Goal: Task Accomplishment & Management: Manage account settings

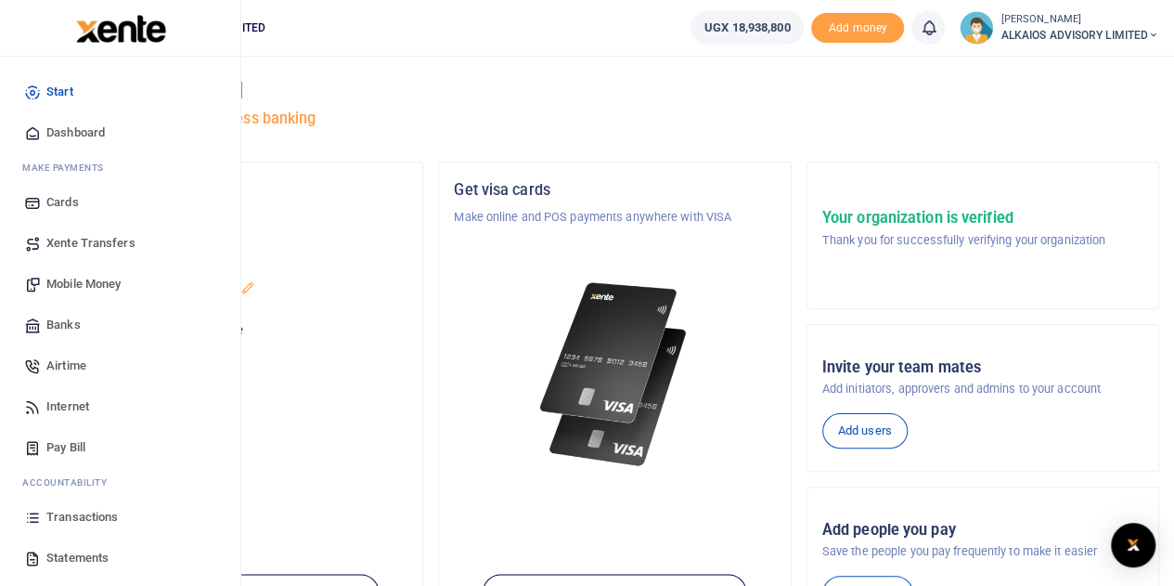
click at [97, 282] on span "Mobile Money" at bounding box center [83, 284] width 74 height 19
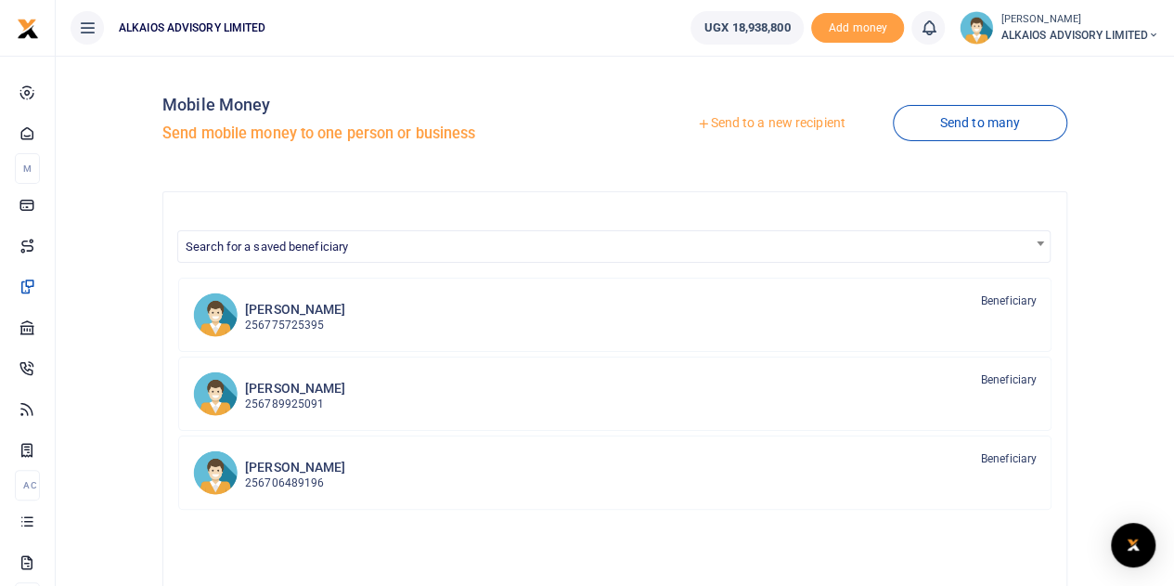
click at [815, 118] on link "Send to a new recipient" at bounding box center [771, 123] width 242 height 33
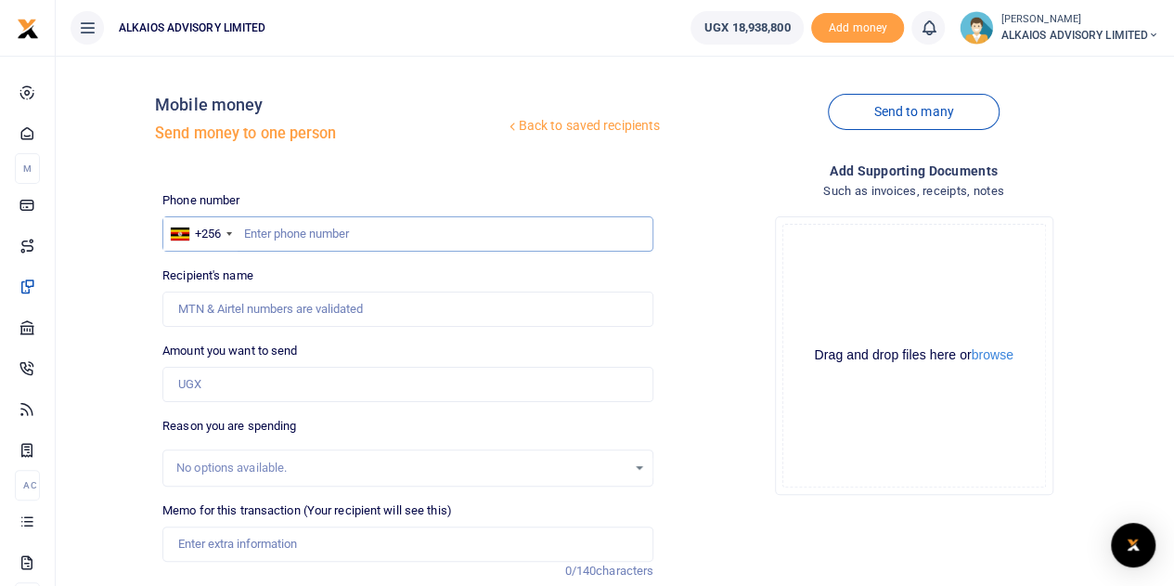
click at [283, 232] on input "text" at bounding box center [407, 233] width 491 height 35
paste input "0744705054"
click at [254, 231] on input "0744705054" at bounding box center [407, 233] width 491 height 35
click at [252, 231] on input "0744705054" at bounding box center [407, 233] width 491 height 35
type input "744705054"
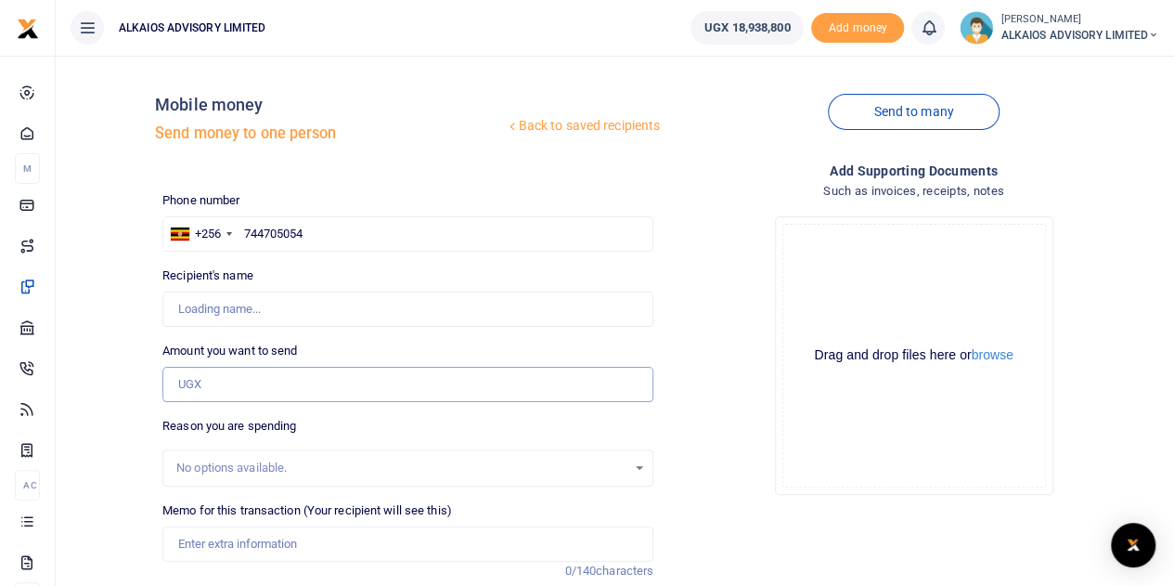
click at [270, 374] on input "Amount you want to send" at bounding box center [407, 384] width 491 height 35
type input "Rachael Nabyonga"
click at [269, 381] on input "Amount you want to send" at bounding box center [407, 384] width 491 height 35
type input "200,000"
click at [241, 547] on input "Memo for this transaction (Your recipient will see this)" at bounding box center [407, 543] width 491 height 35
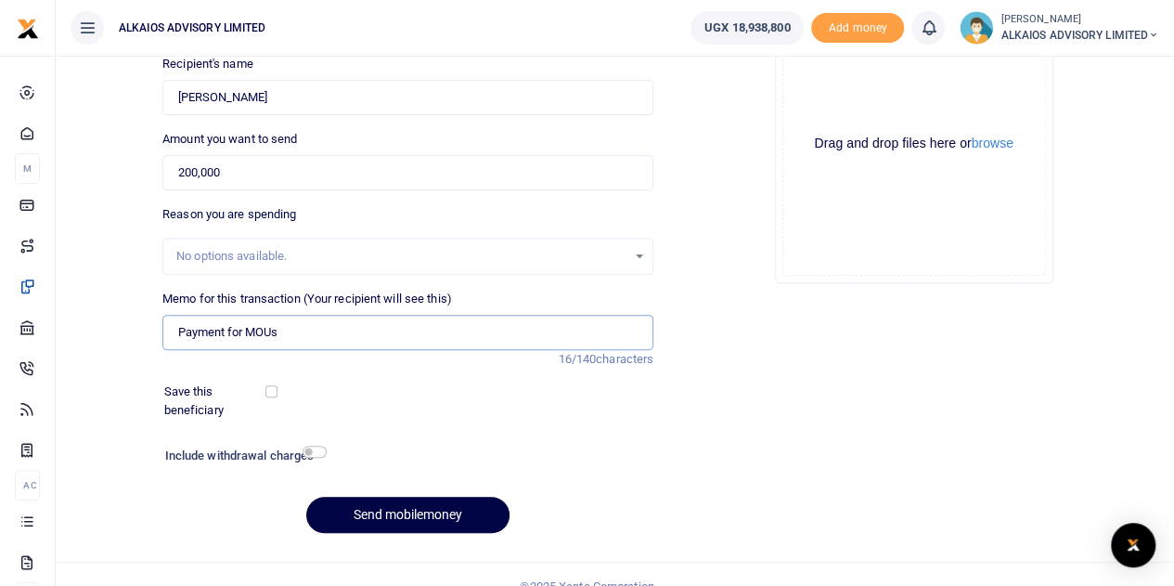
scroll to position [234, 0]
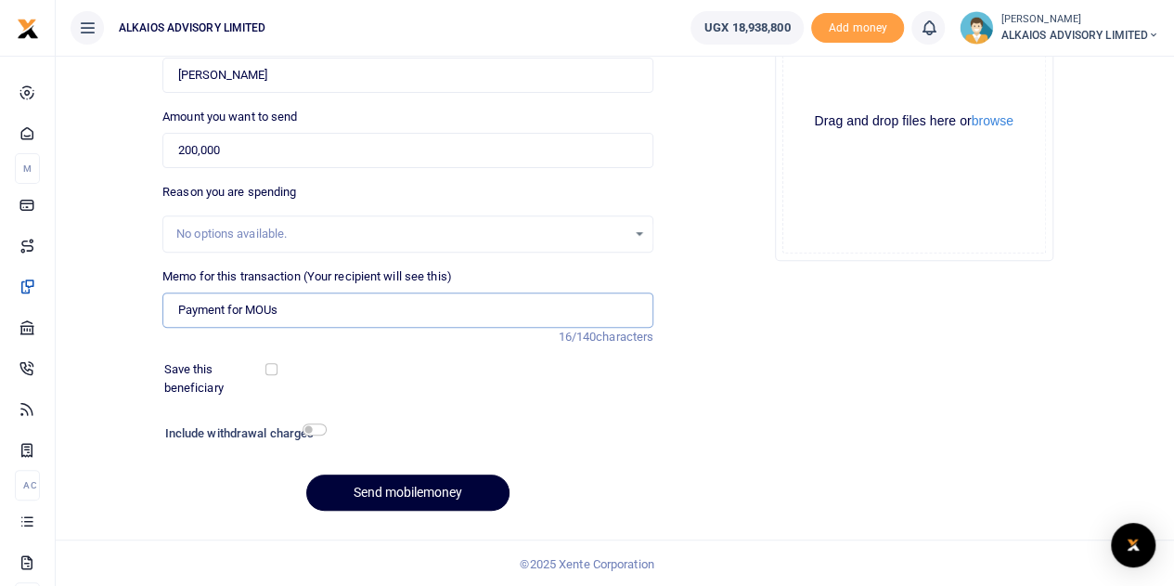
type input "Payment for MOUs"
click at [444, 493] on button "Send mobilemoney" at bounding box center [407, 492] width 203 height 36
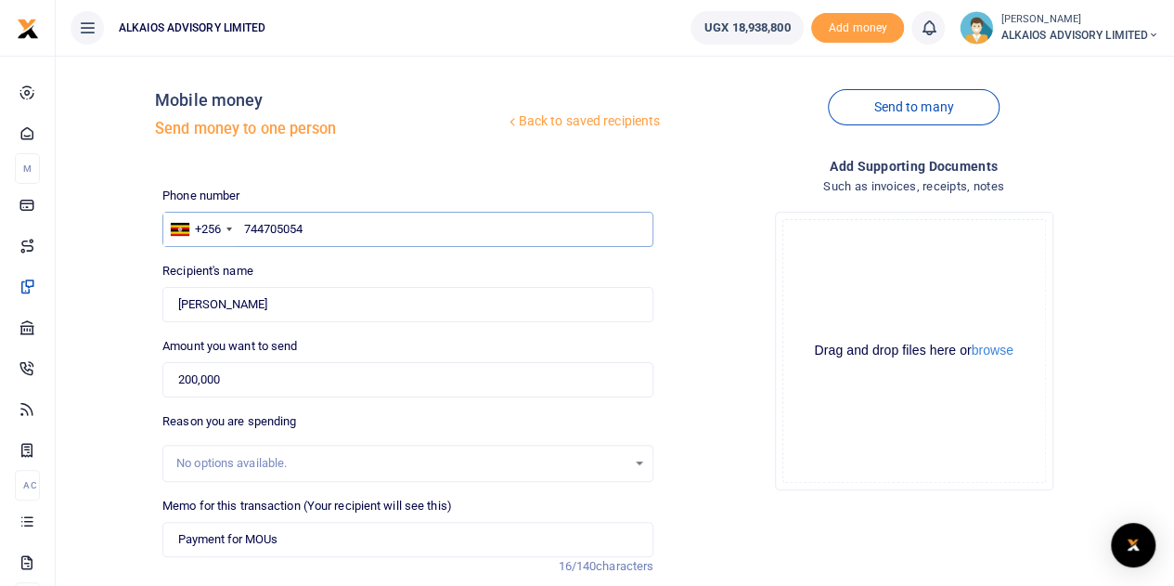
scroll to position [0, 0]
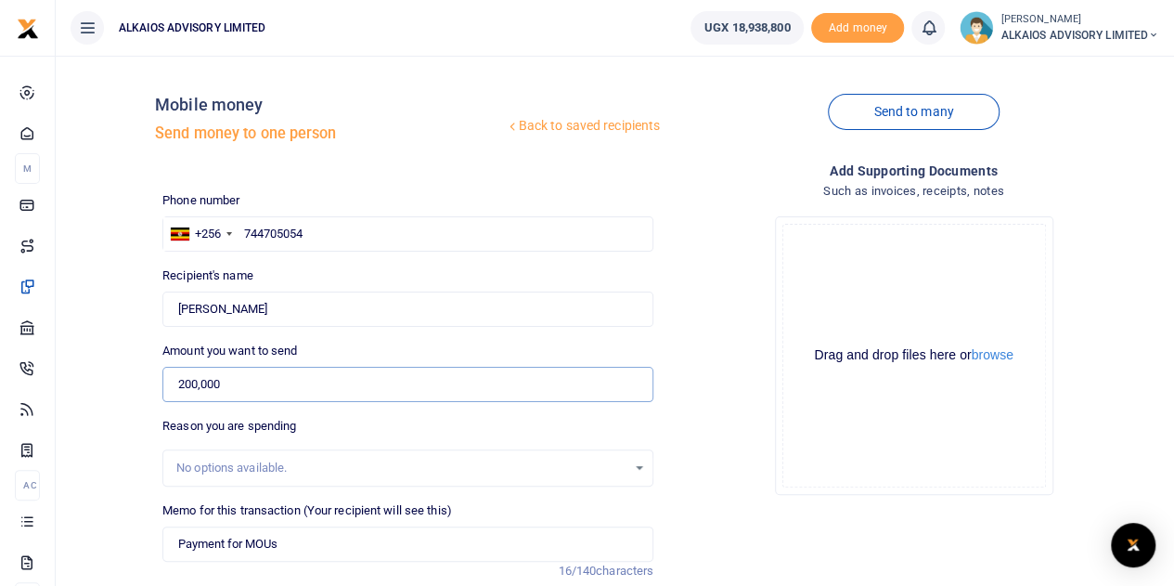
click at [342, 388] on input "200,000" at bounding box center [407, 384] width 491 height 35
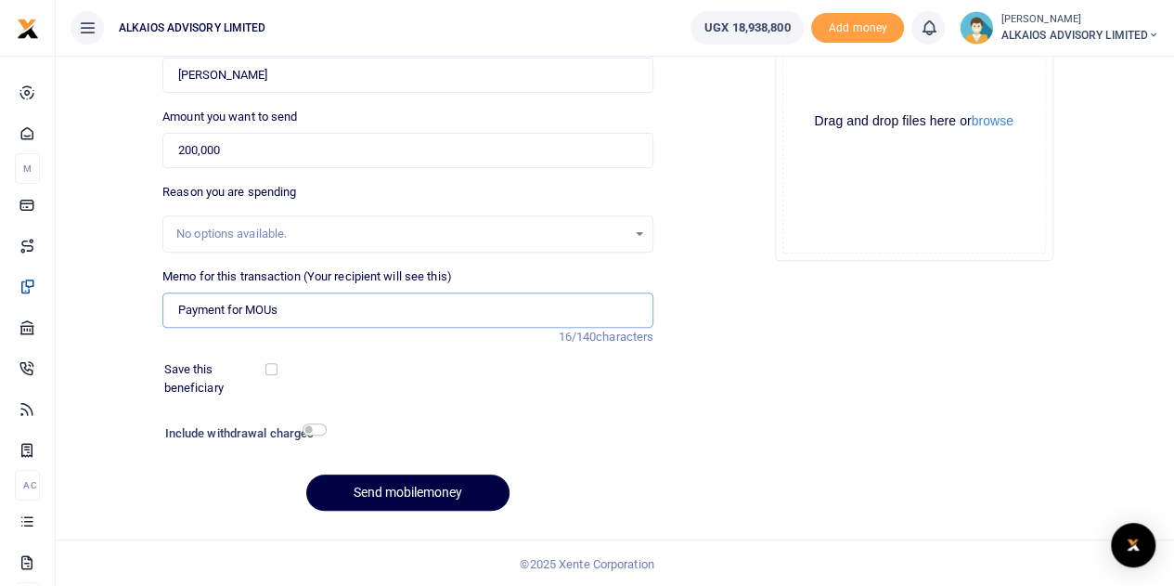
click at [332, 319] on input "Payment for MOUs" at bounding box center [407, 309] width 491 height 35
click at [380, 487] on button "Send mobilemoney" at bounding box center [407, 492] width 203 height 36
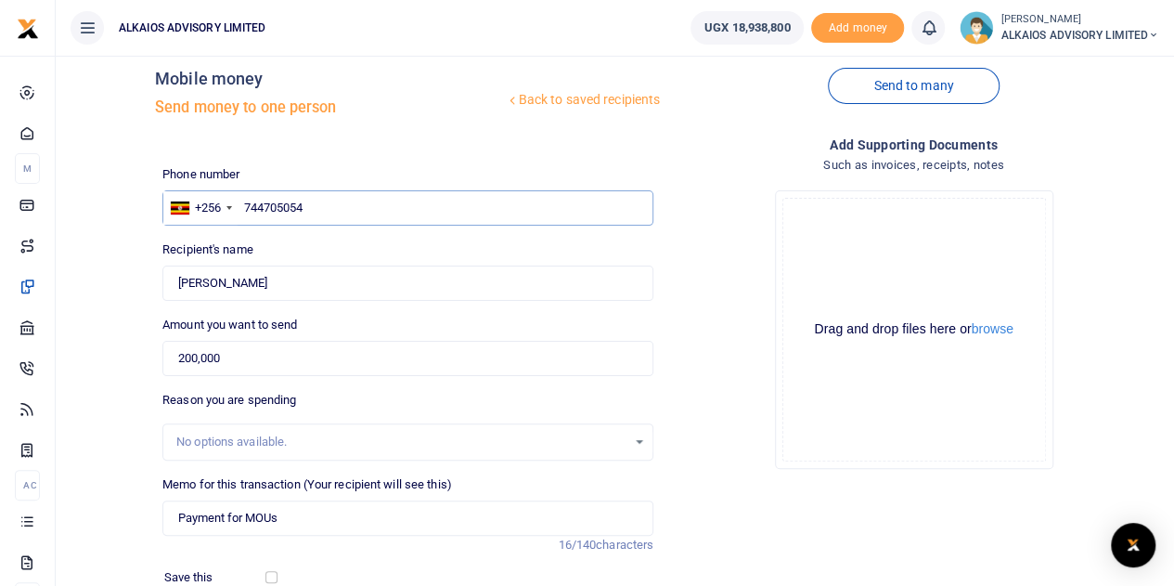
scroll to position [0, 0]
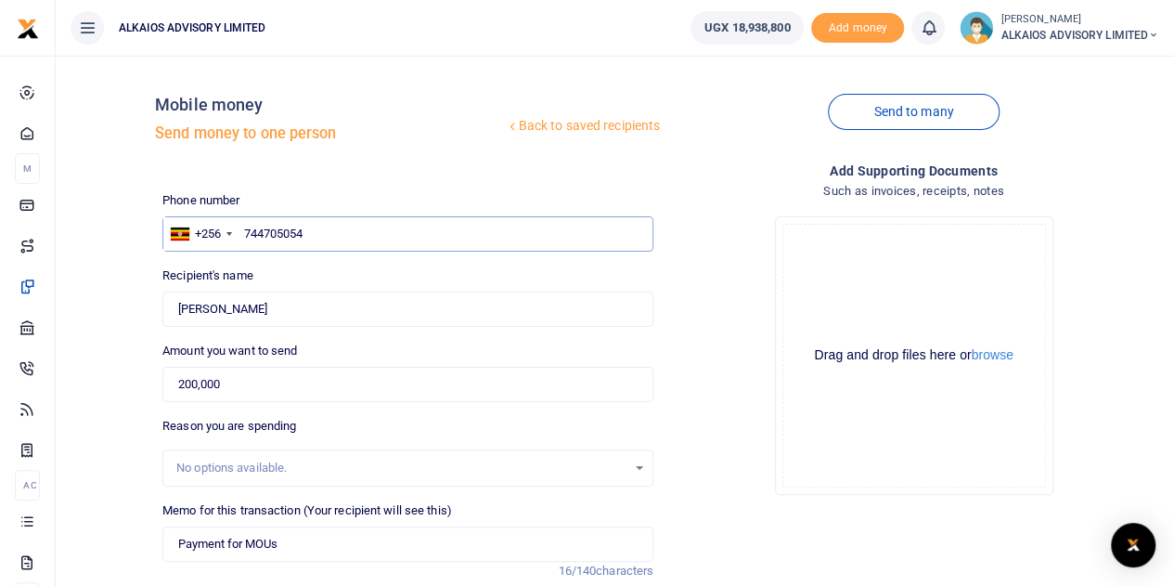
click at [327, 234] on input "744705054" at bounding box center [407, 233] width 491 height 35
type input "744705054"
click at [297, 380] on input "200,000" at bounding box center [407, 384] width 491 height 35
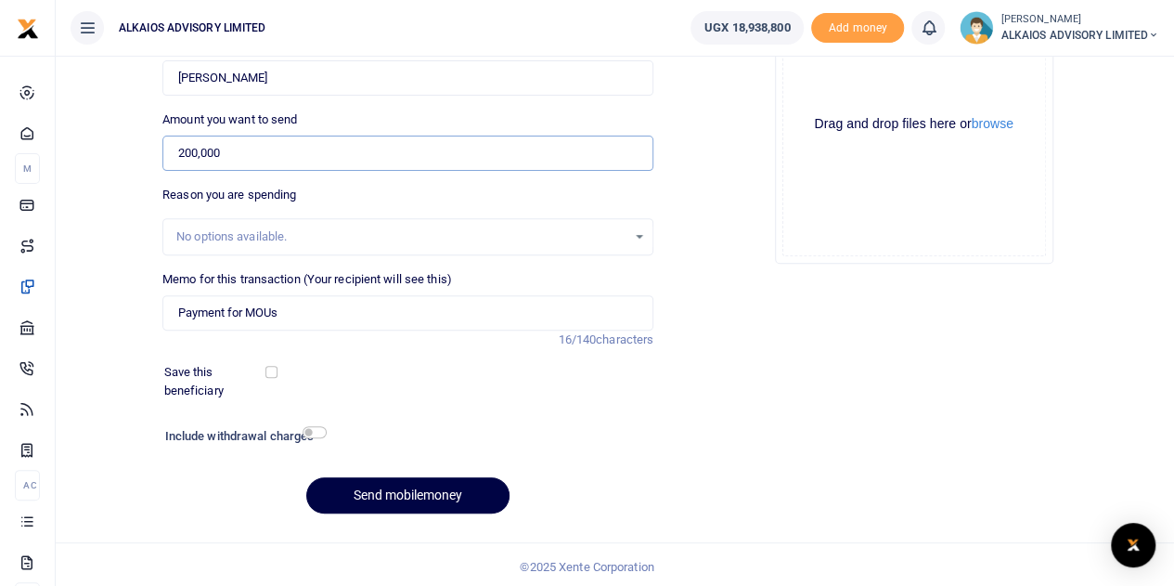
scroll to position [234, 0]
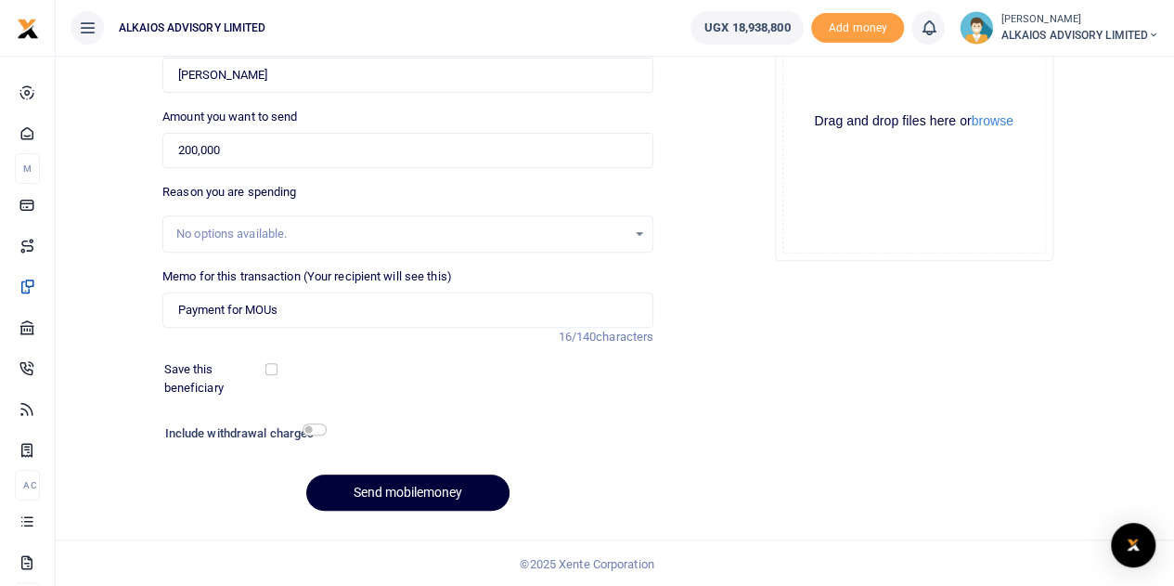
click at [406, 493] on button "Send mobilemoney" at bounding box center [407, 492] width 203 height 36
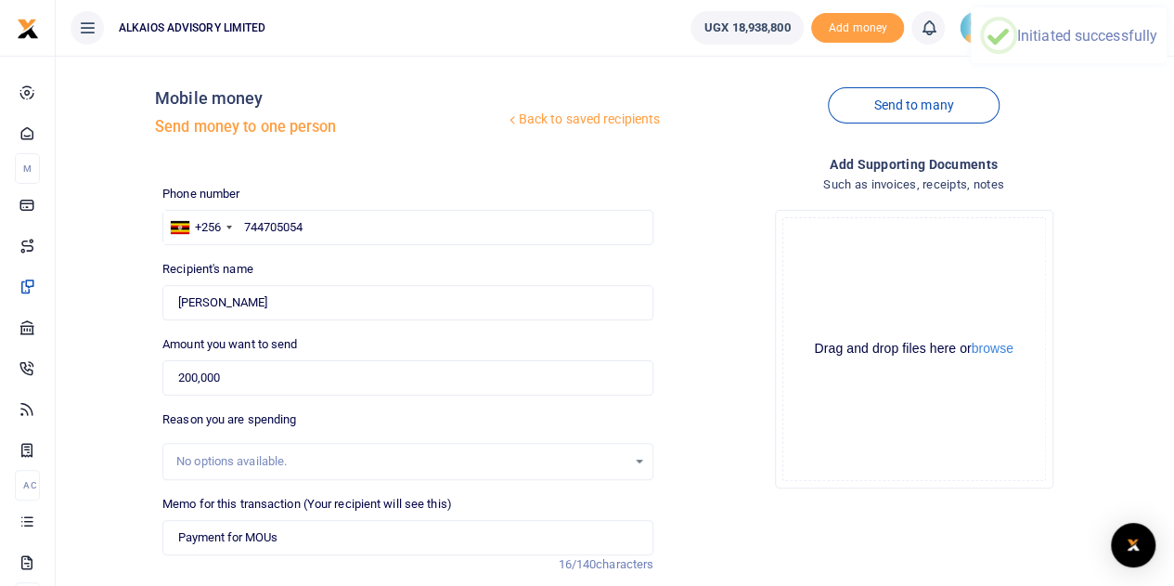
scroll to position [0, 0]
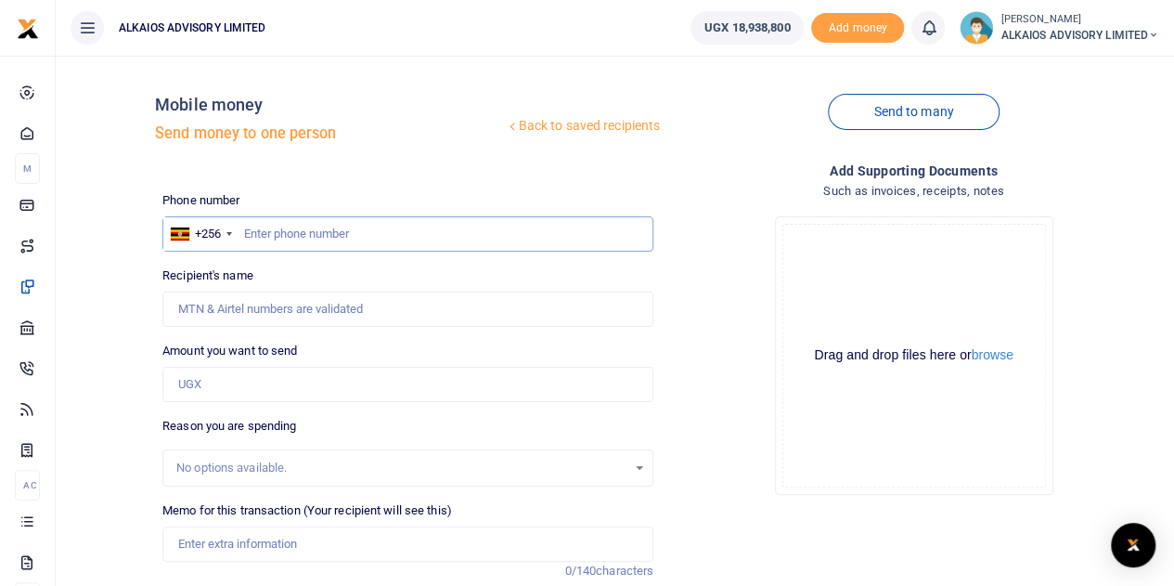
click at [313, 237] on input "text" at bounding box center [407, 233] width 491 height 35
paste input "0744705054"
type input "0744705054"
type input "[PERSON_NAME]"
click at [255, 229] on input "0744705054" at bounding box center [407, 233] width 491 height 35
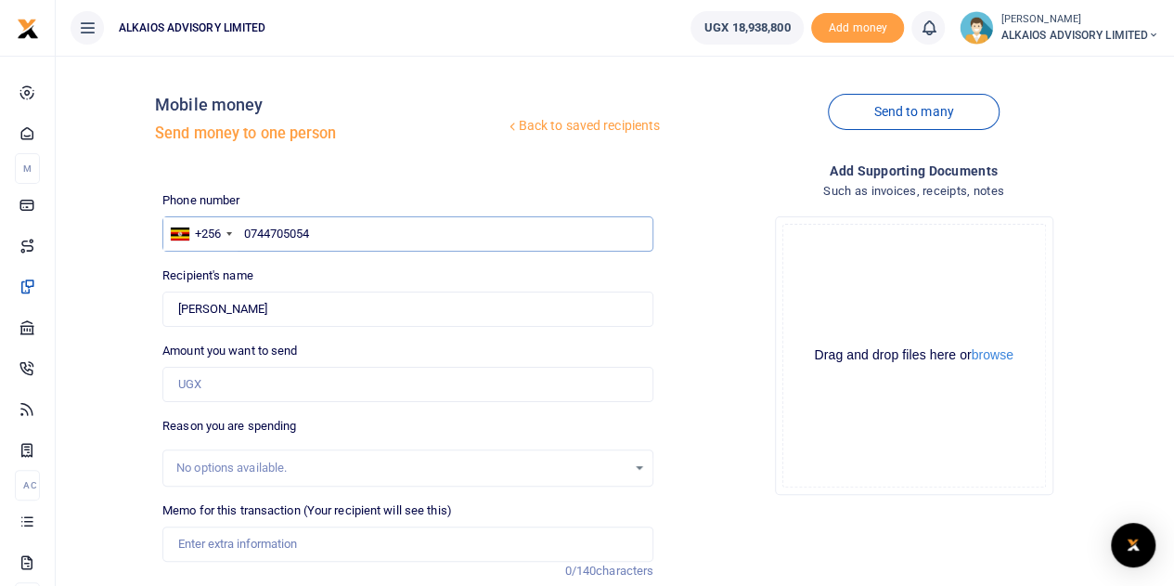
click at [251, 229] on input "0744705054" at bounding box center [407, 233] width 491 height 35
type input "744705054"
click at [232, 391] on input "Amount you want to send" at bounding box center [407, 384] width 491 height 35
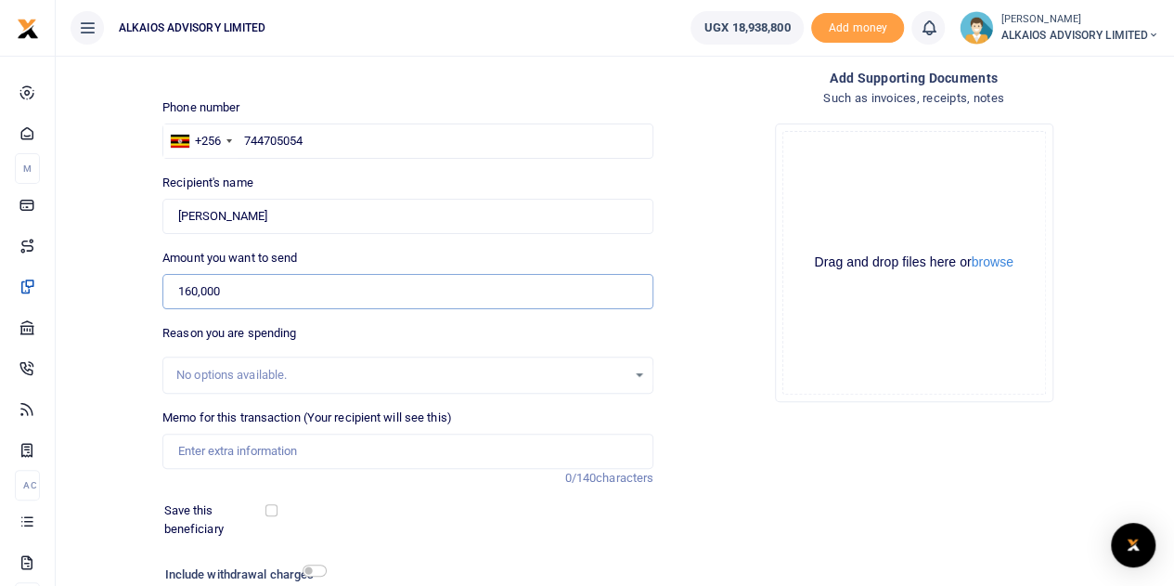
type input "160,000"
click at [214, 448] on input "Memo for this transaction (Your recipient will see this)" at bounding box center [407, 450] width 491 height 35
type input "Payment for PPDA"
click at [239, 373] on div "No options available." at bounding box center [401, 375] width 450 height 19
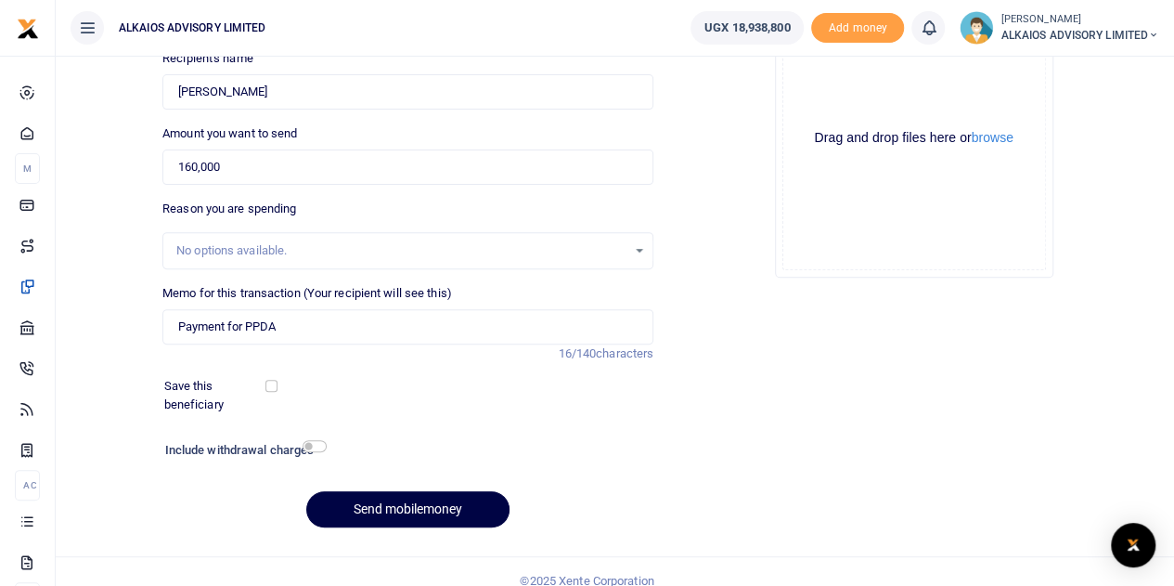
scroll to position [234, 0]
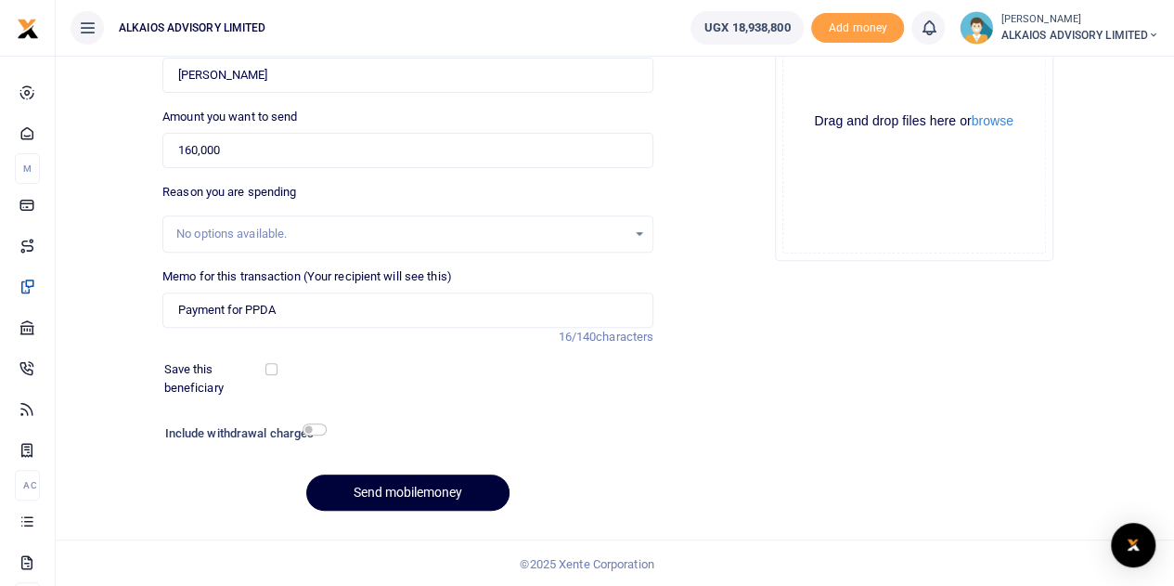
click at [437, 494] on button "Send mobilemoney" at bounding box center [407, 492] width 203 height 36
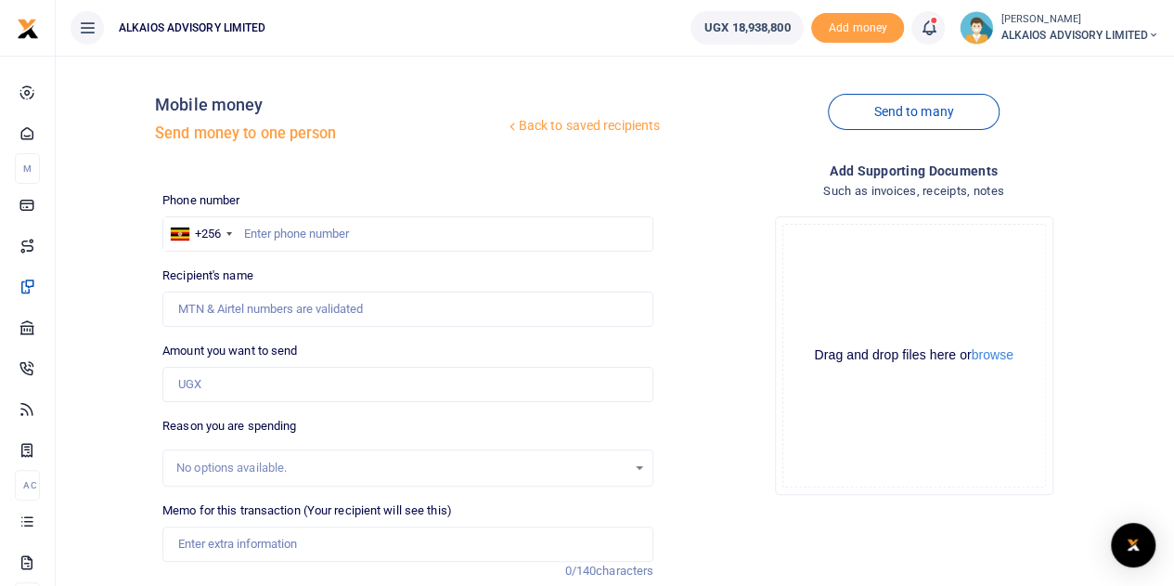
scroll to position [234, 0]
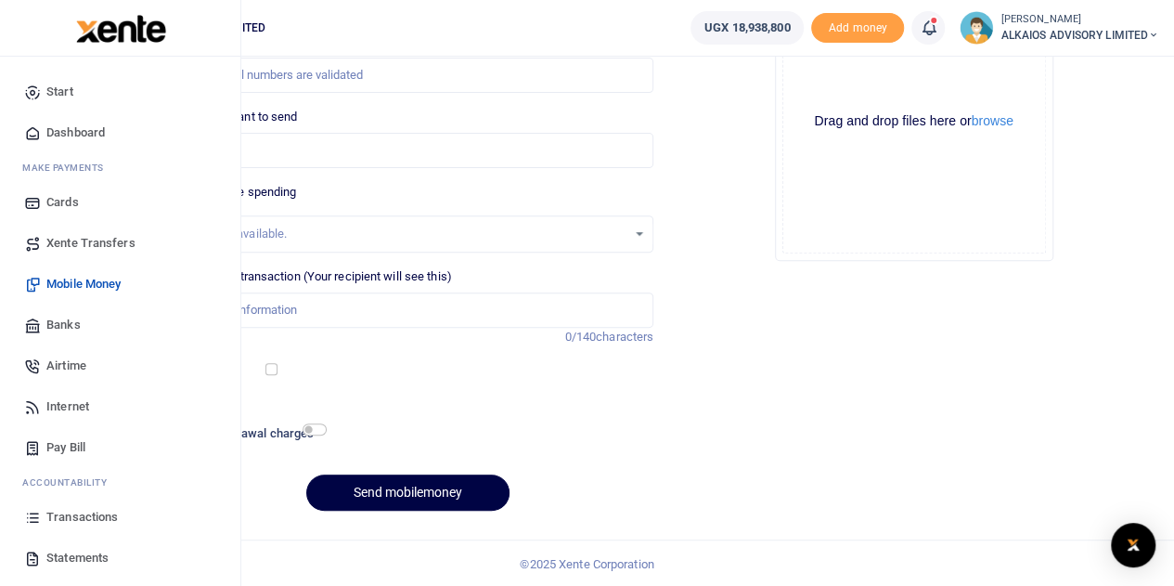
click at [91, 515] on span "Transactions" at bounding box center [81, 517] width 71 height 19
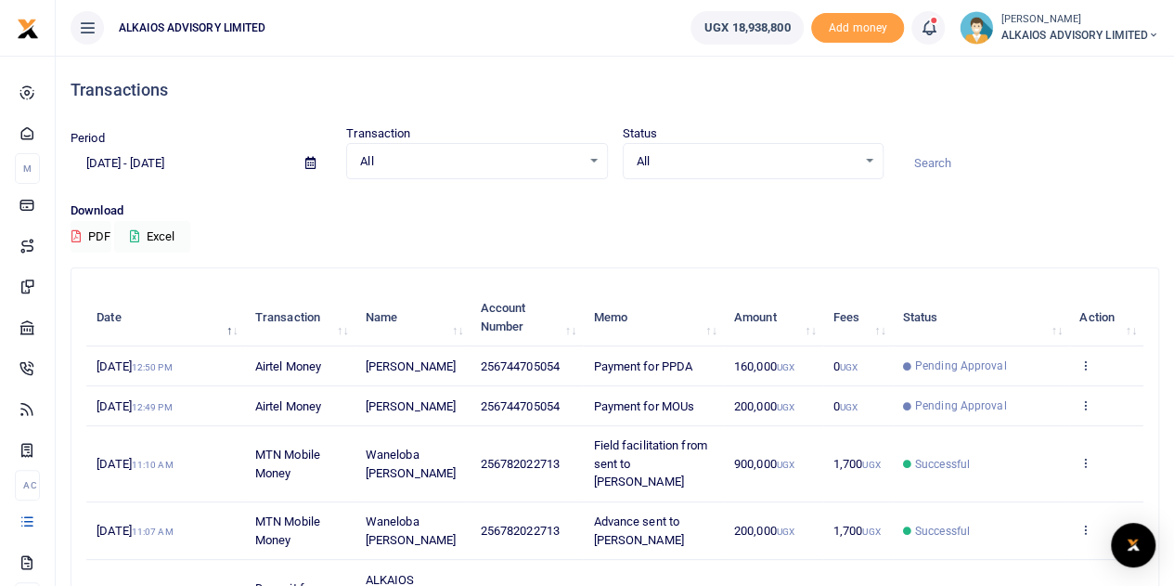
click at [1072, 32] on span "ALKAIOS ADVISORY LIMITED" at bounding box center [1079, 35] width 159 height 17
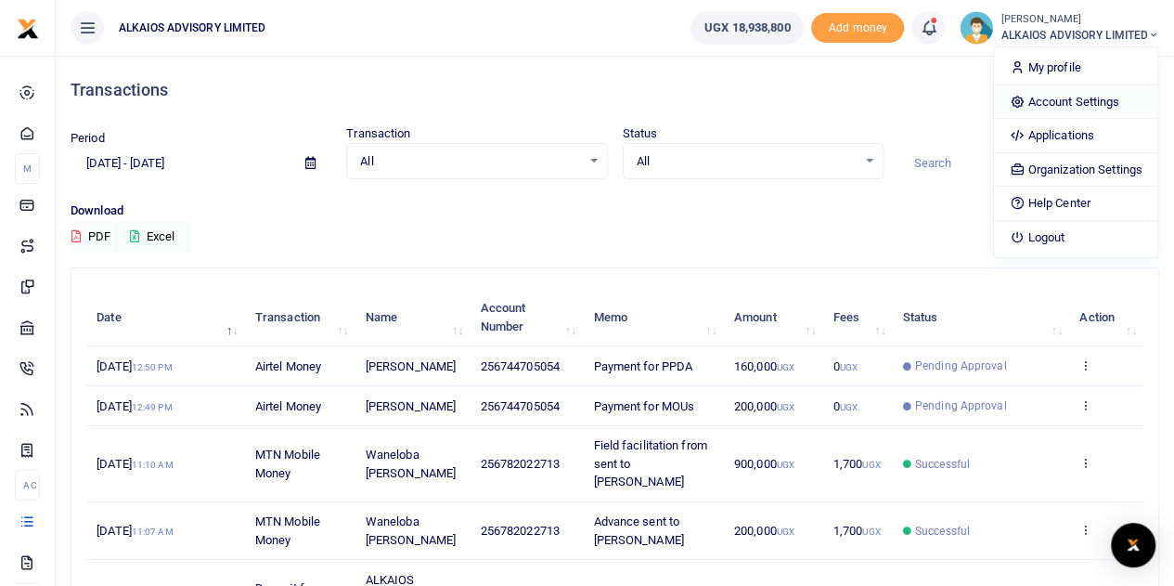
click at [1056, 94] on link "Account Settings" at bounding box center [1075, 102] width 162 height 26
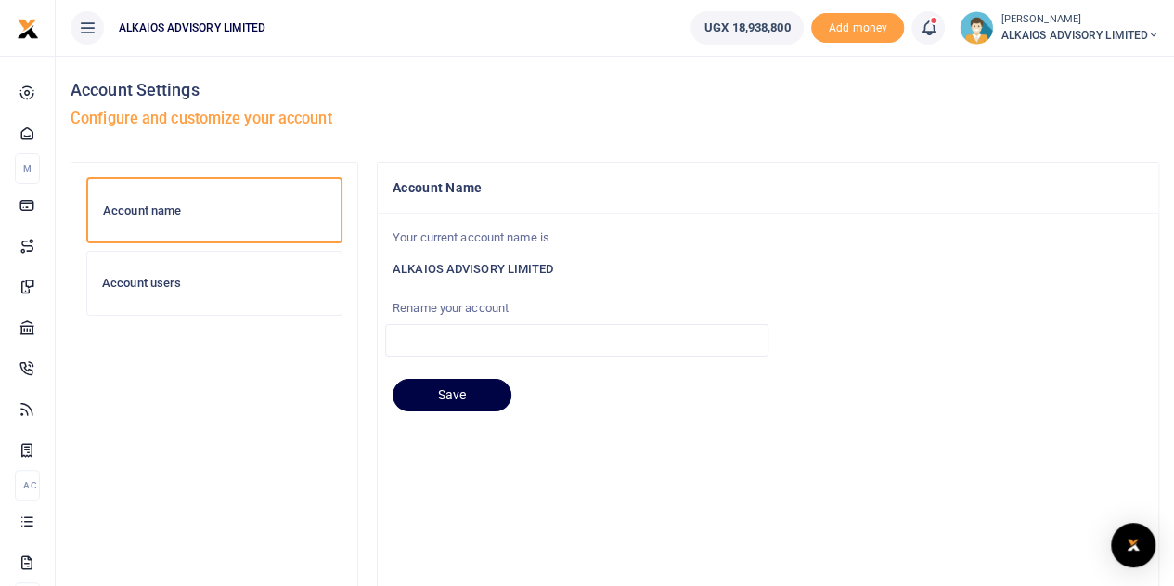
click at [165, 289] on h6 "Account users" at bounding box center [214, 283] width 225 height 15
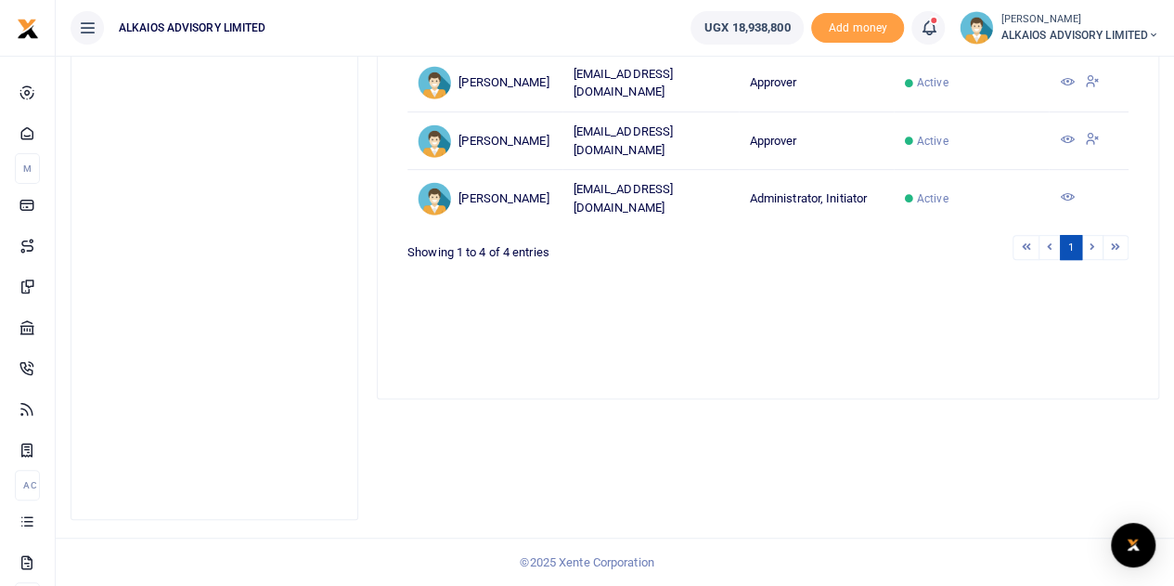
scroll to position [59, 0]
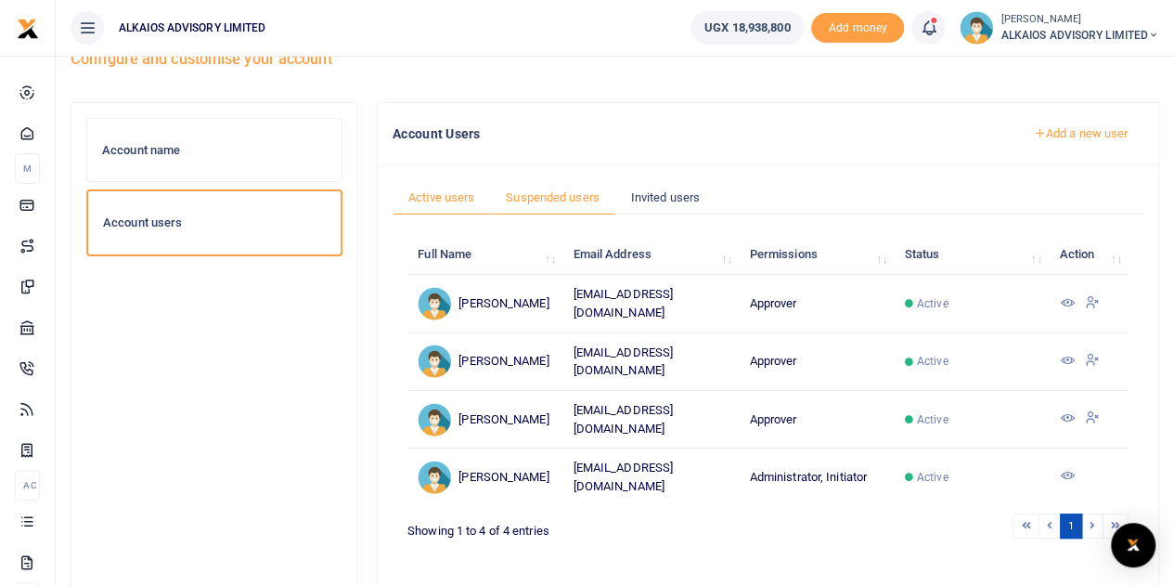
click at [548, 201] on link "Suspended users" at bounding box center [552, 197] width 125 height 35
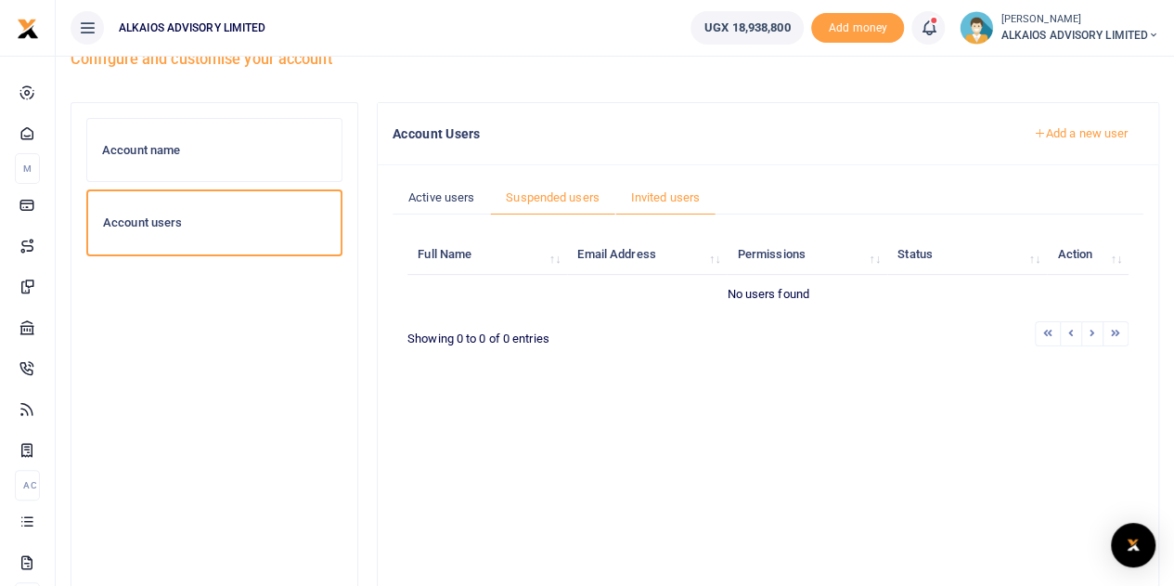
click at [689, 194] on link "Invited users" at bounding box center [665, 197] width 100 height 35
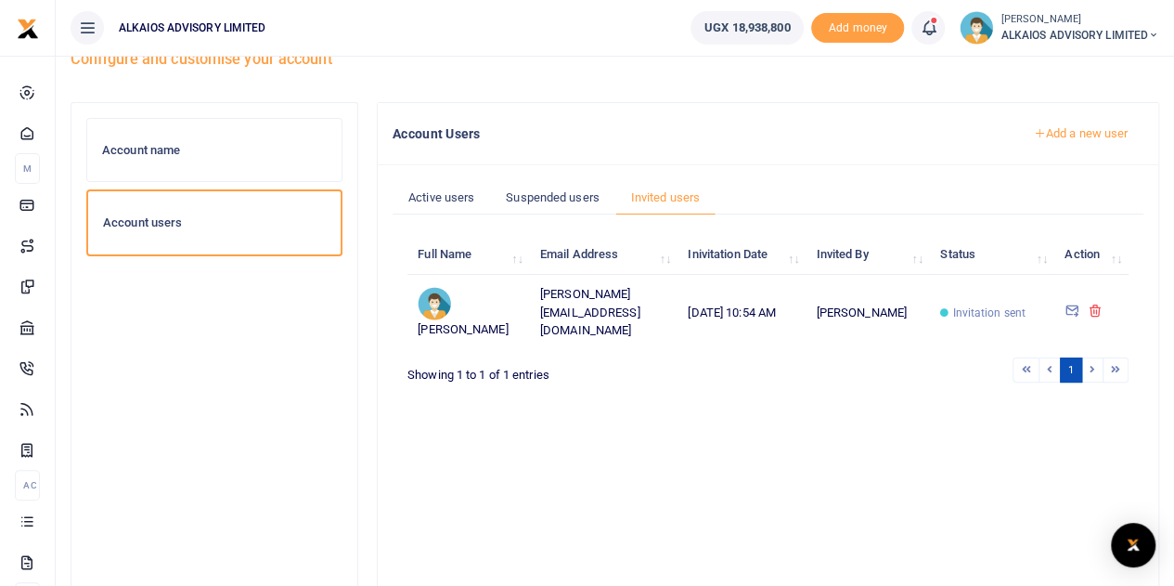
click at [1098, 305] on icon at bounding box center [1094, 310] width 15 height 17
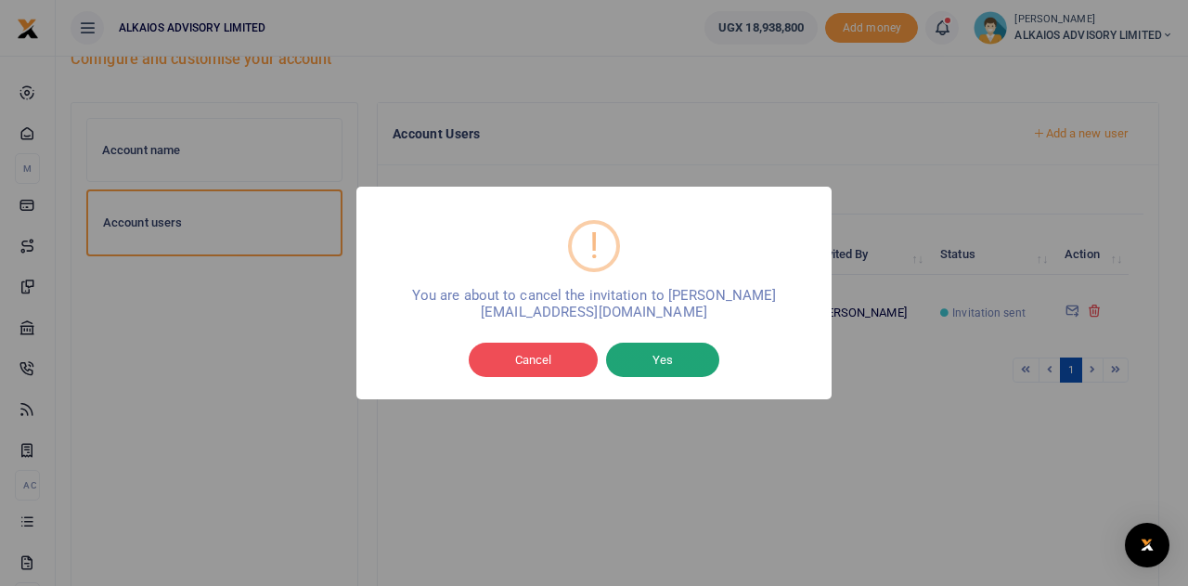
click at [659, 357] on button "Yes" at bounding box center [662, 359] width 113 height 35
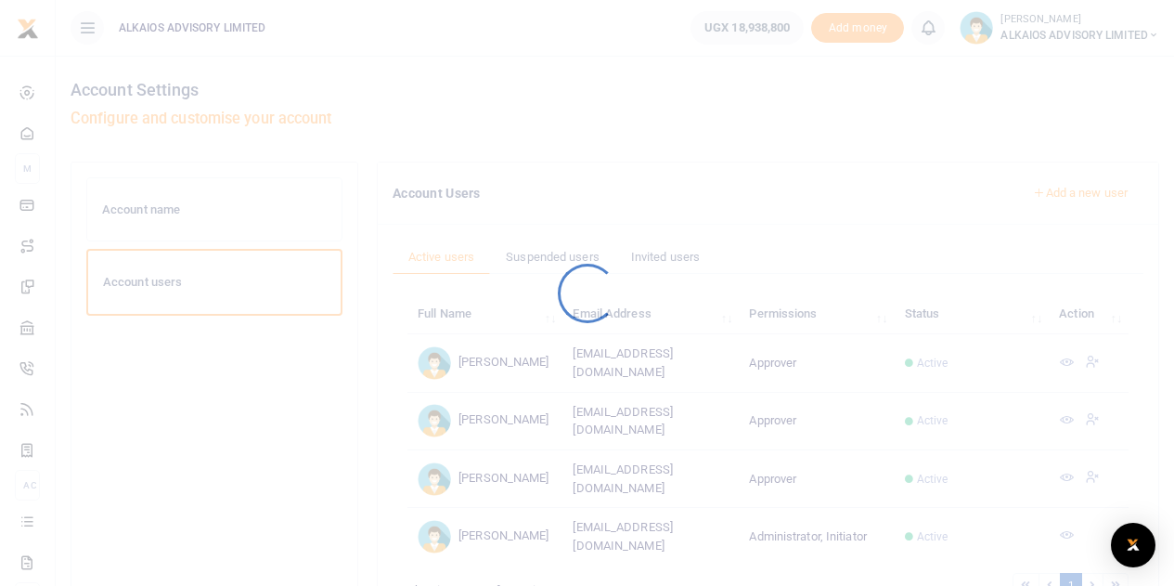
scroll to position [59, 0]
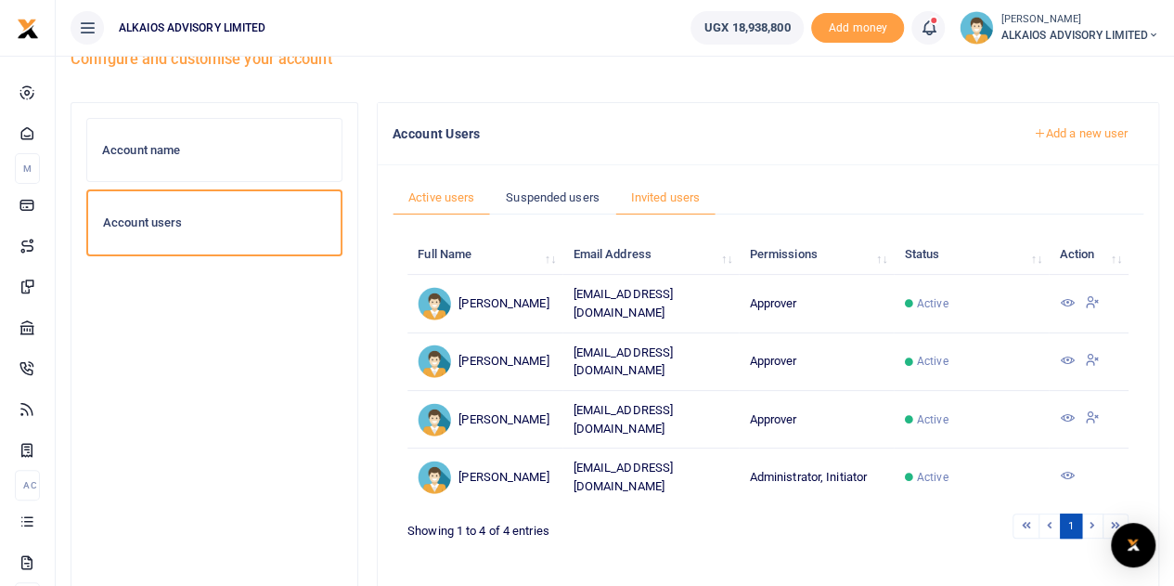
click at [673, 185] on link "Invited users" at bounding box center [665, 197] width 100 height 35
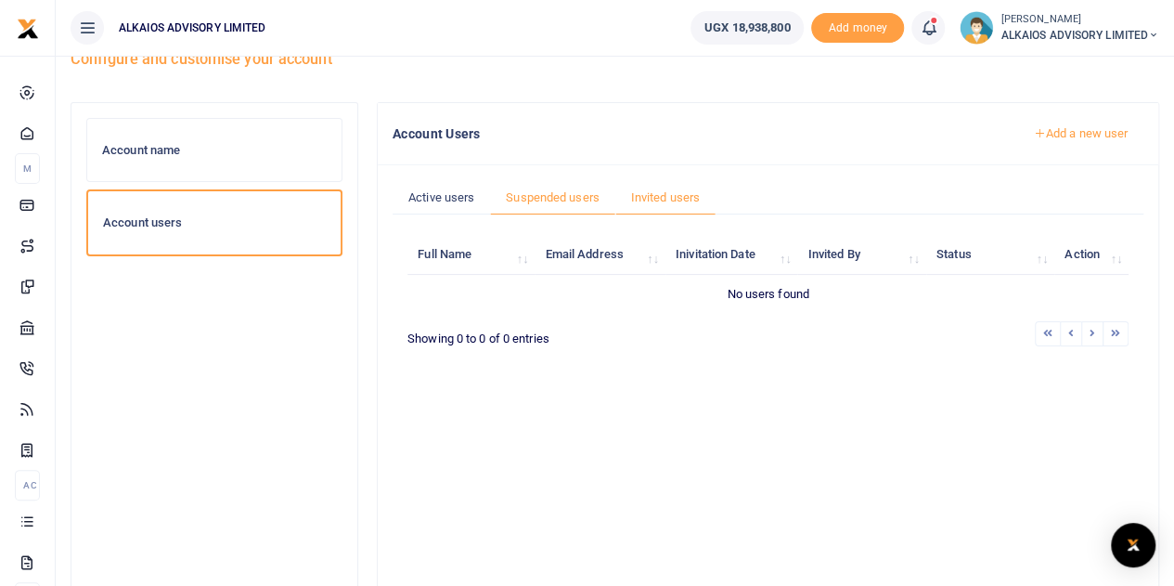
click at [548, 188] on link "Suspended users" at bounding box center [552, 197] width 125 height 35
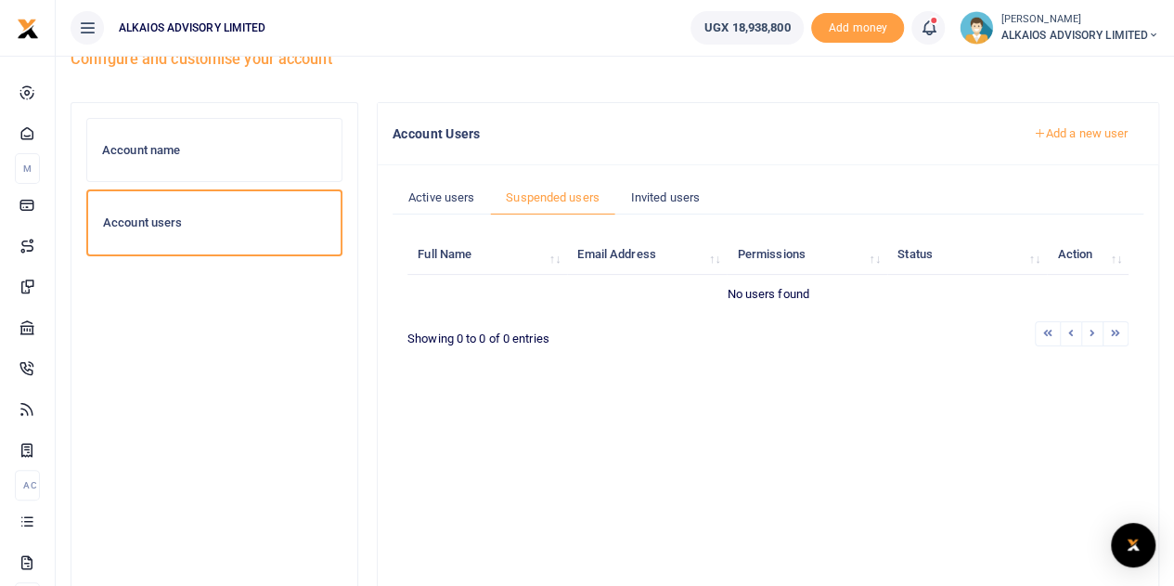
click at [490, 190] on link "Suspended users" at bounding box center [552, 197] width 125 height 35
click at [471, 197] on link "Active users" at bounding box center [441, 197] width 97 height 35
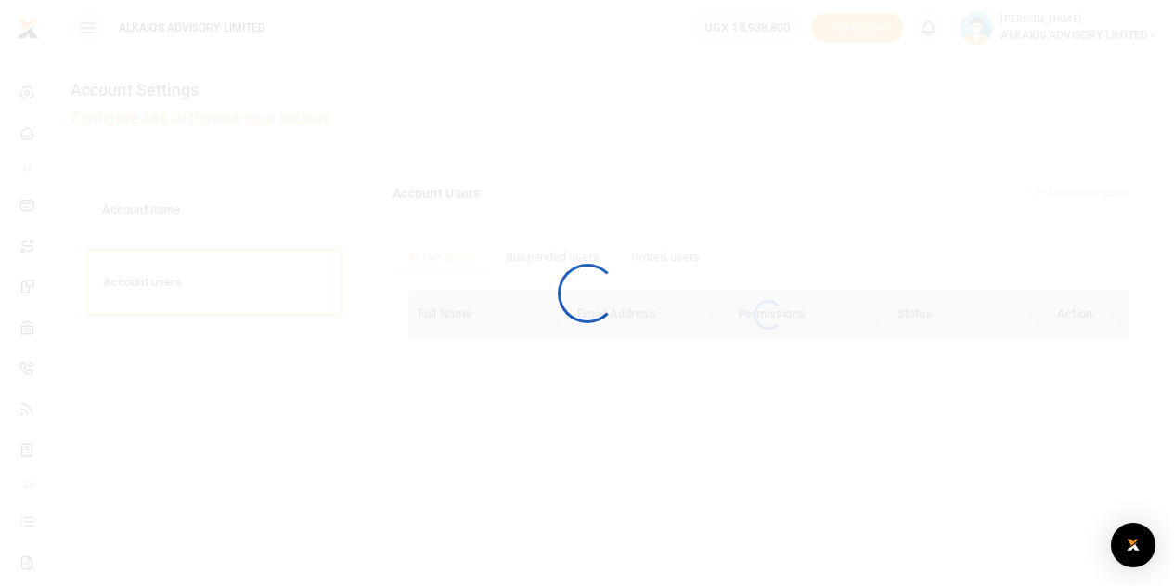
scroll to position [59, 0]
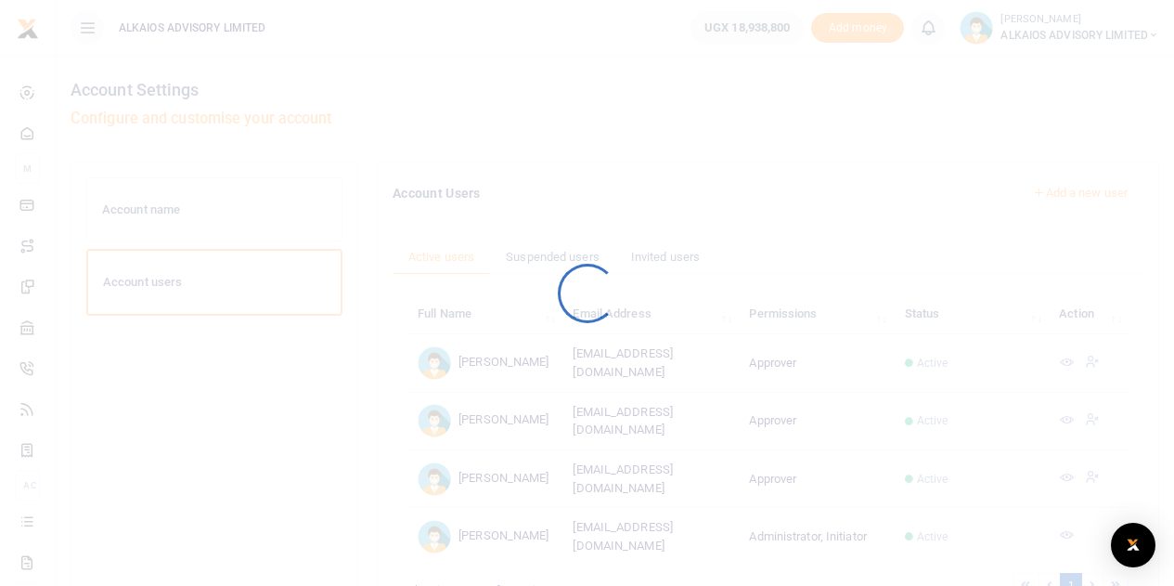
scroll to position [59, 0]
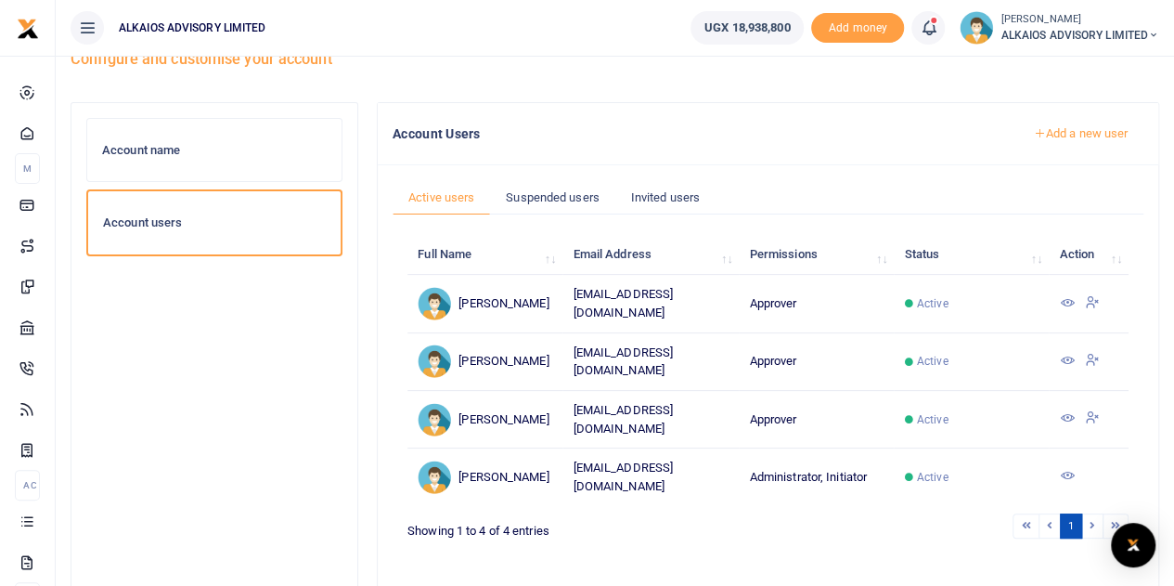
click at [1019, 34] on span "ALKAIOS ADVISORY LIMITED" at bounding box center [1079, 35] width 159 height 17
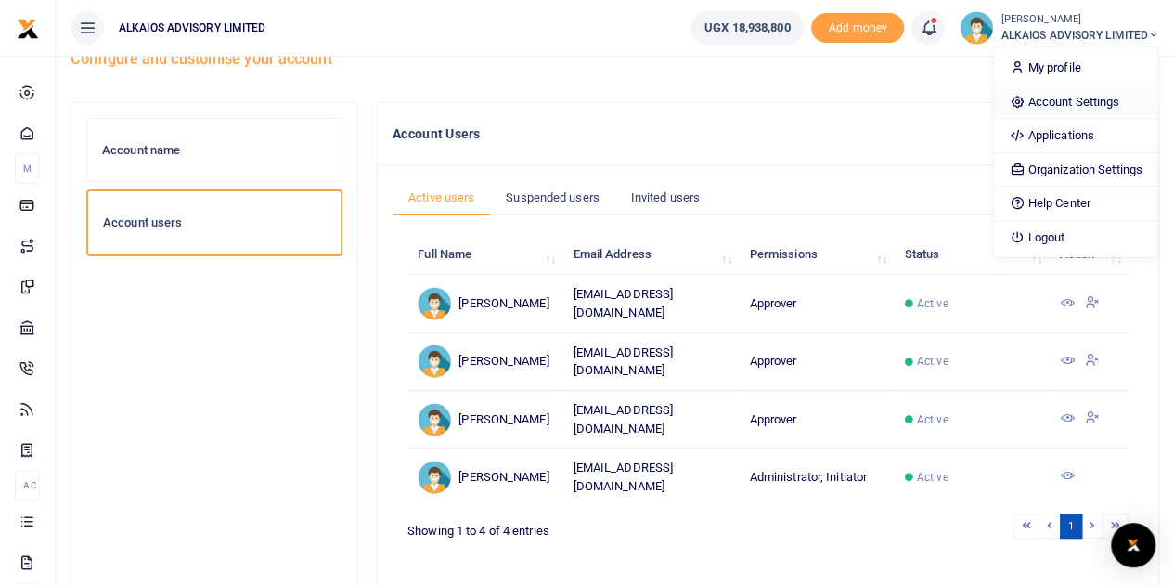
click at [1066, 101] on link "Account Settings" at bounding box center [1075, 102] width 162 height 26
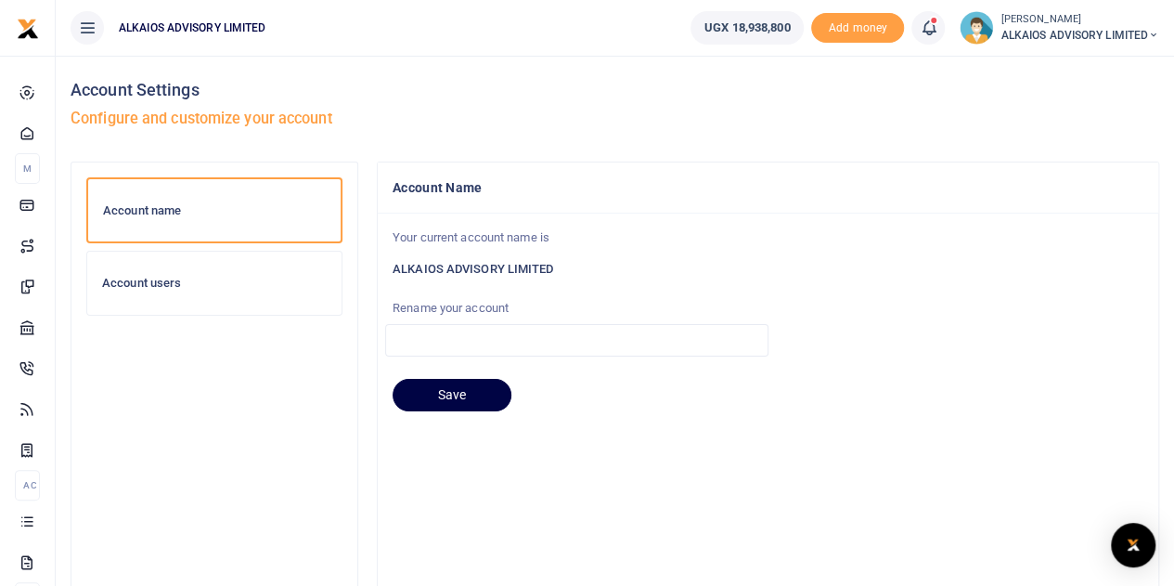
click at [195, 277] on h6 "Account users" at bounding box center [214, 283] width 225 height 15
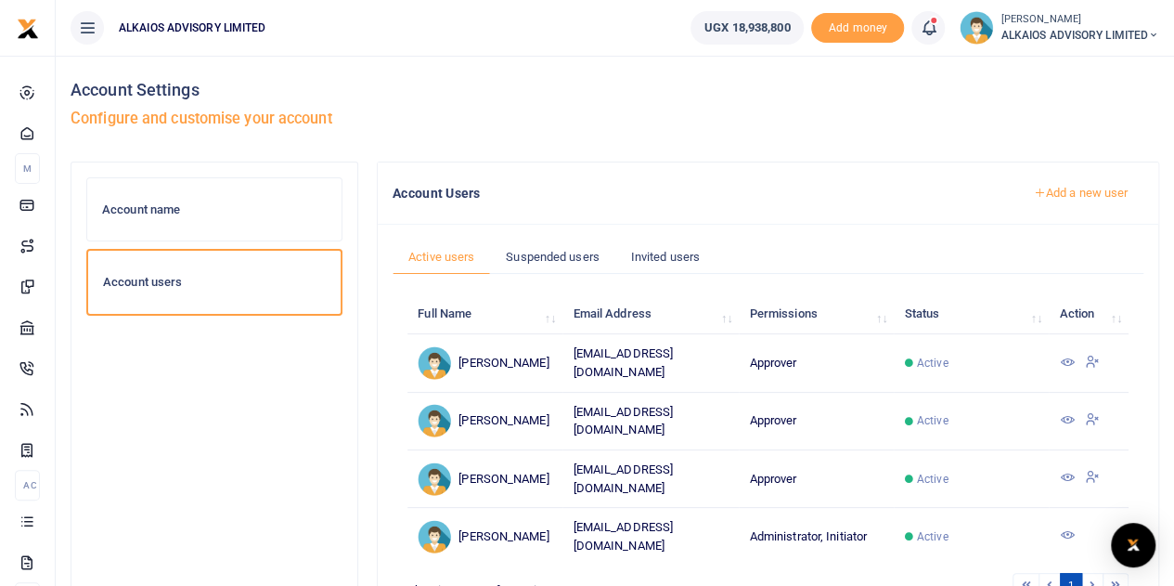
click at [1066, 470] on icon at bounding box center [1066, 477] width 15 height 15
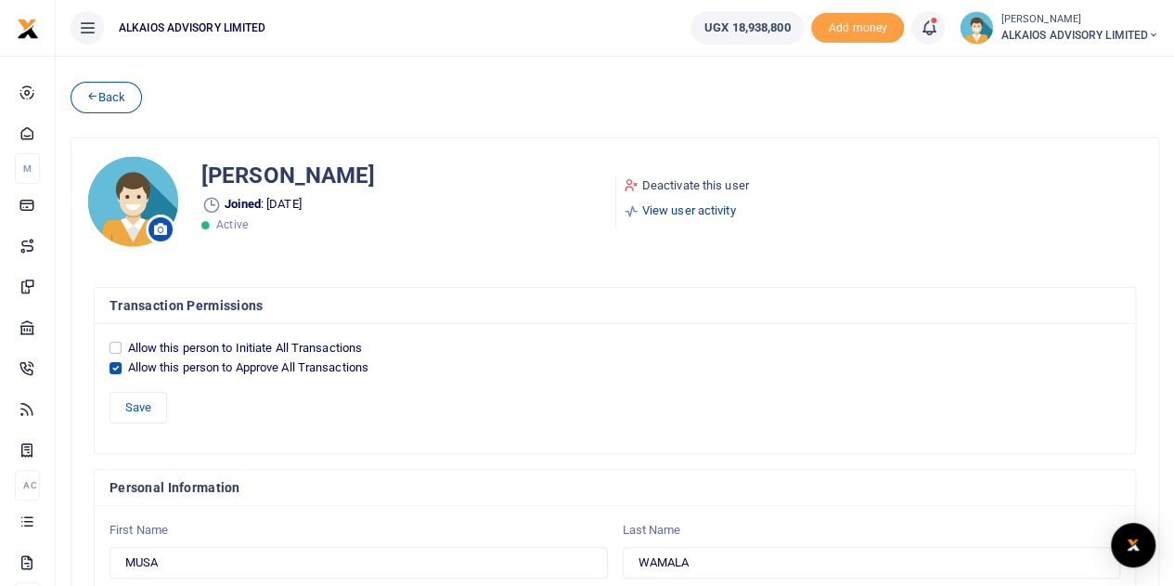
click at [689, 208] on link "View user activity" at bounding box center [686, 210] width 125 height 19
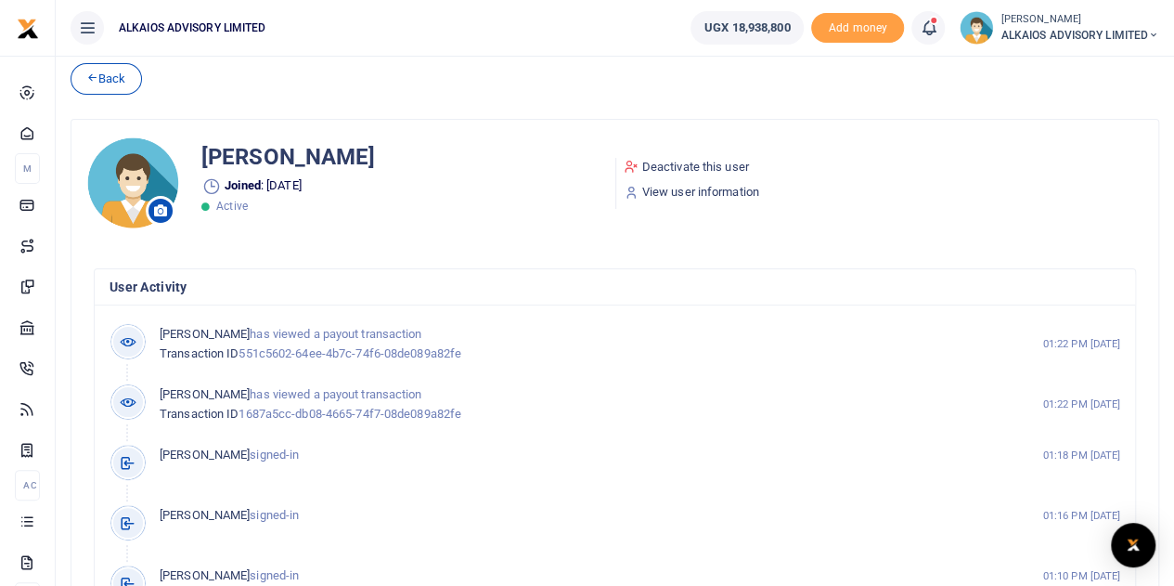
scroll to position [19, 0]
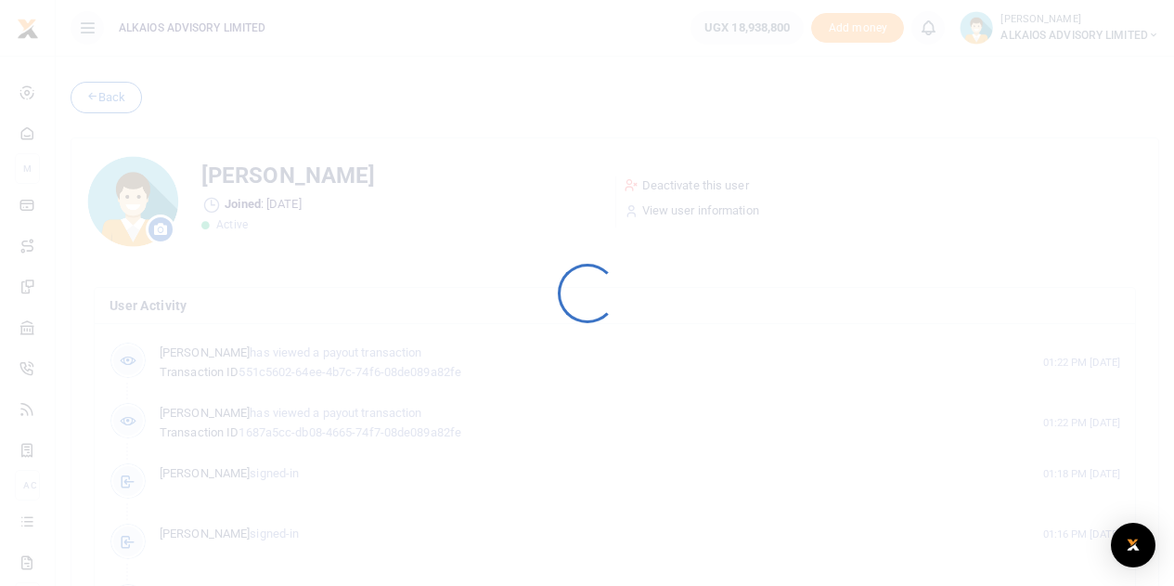
scroll to position [19, 0]
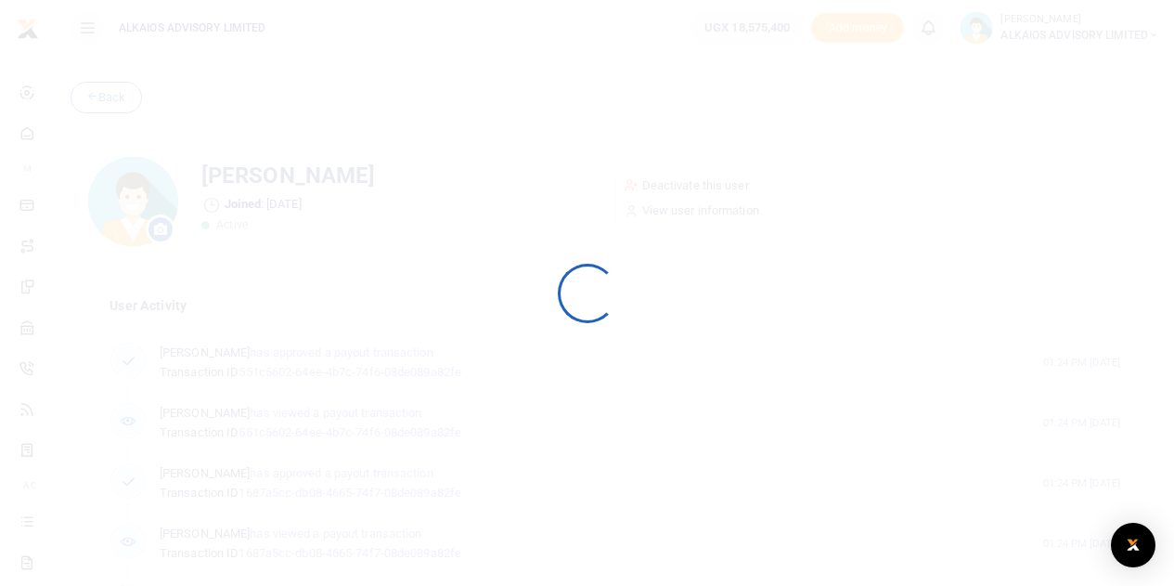
scroll to position [19, 0]
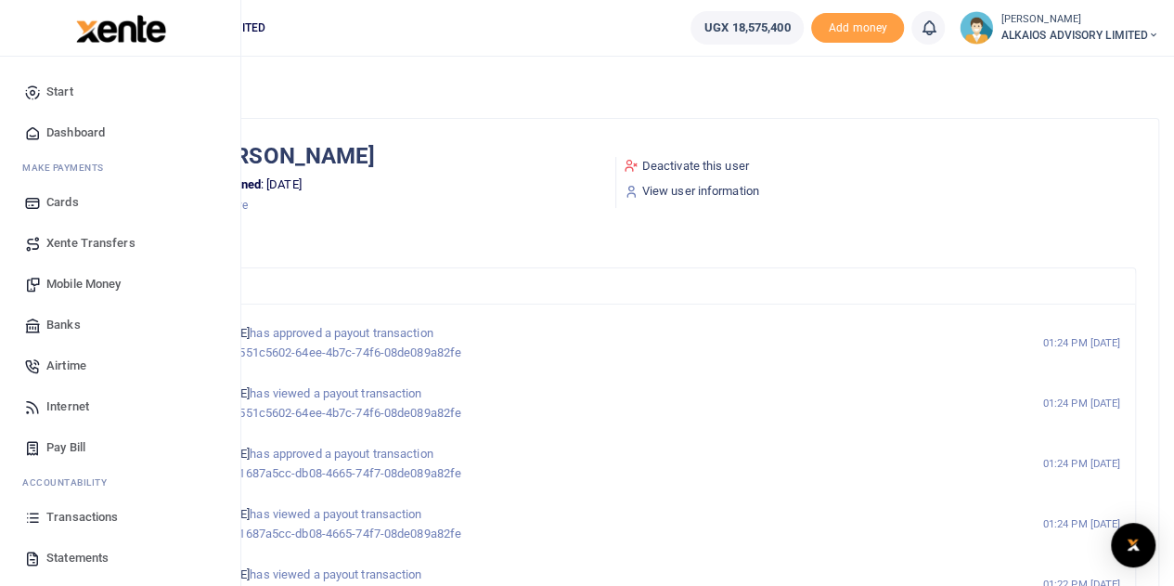
click at [85, 518] on span "Transactions" at bounding box center [81, 517] width 71 height 19
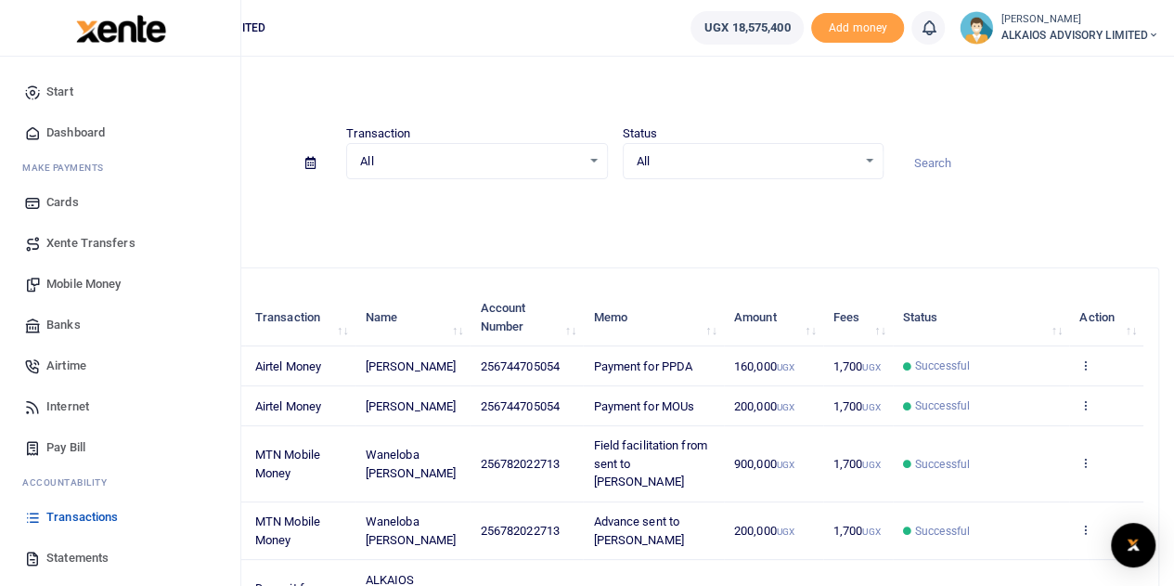
click at [58, 90] on span "Start" at bounding box center [59, 92] width 27 height 19
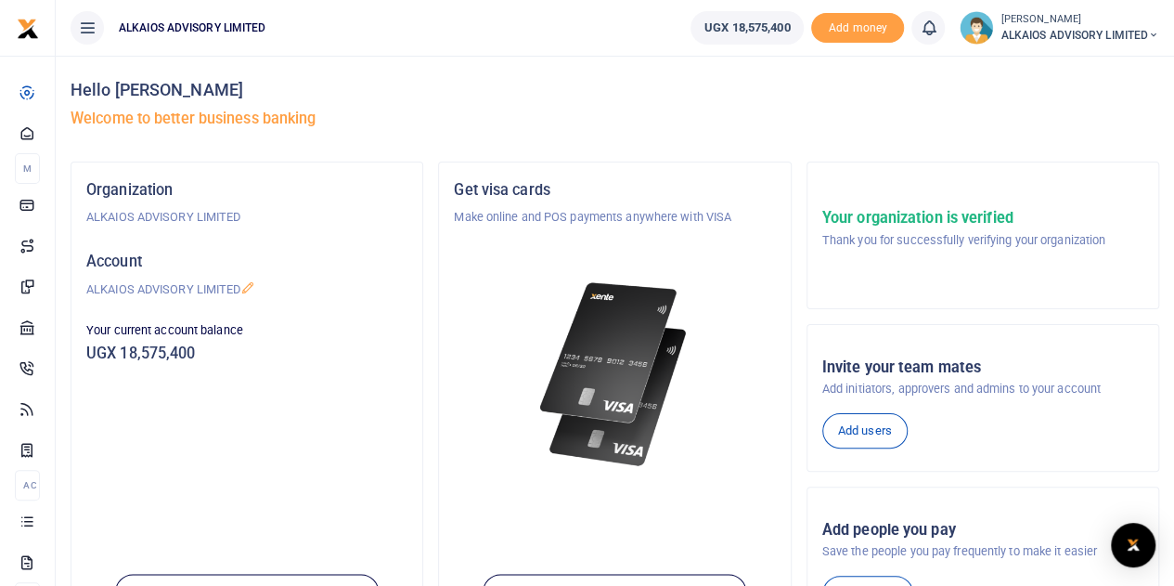
click at [1056, 21] on small "[PERSON_NAME]" at bounding box center [1079, 20] width 159 height 16
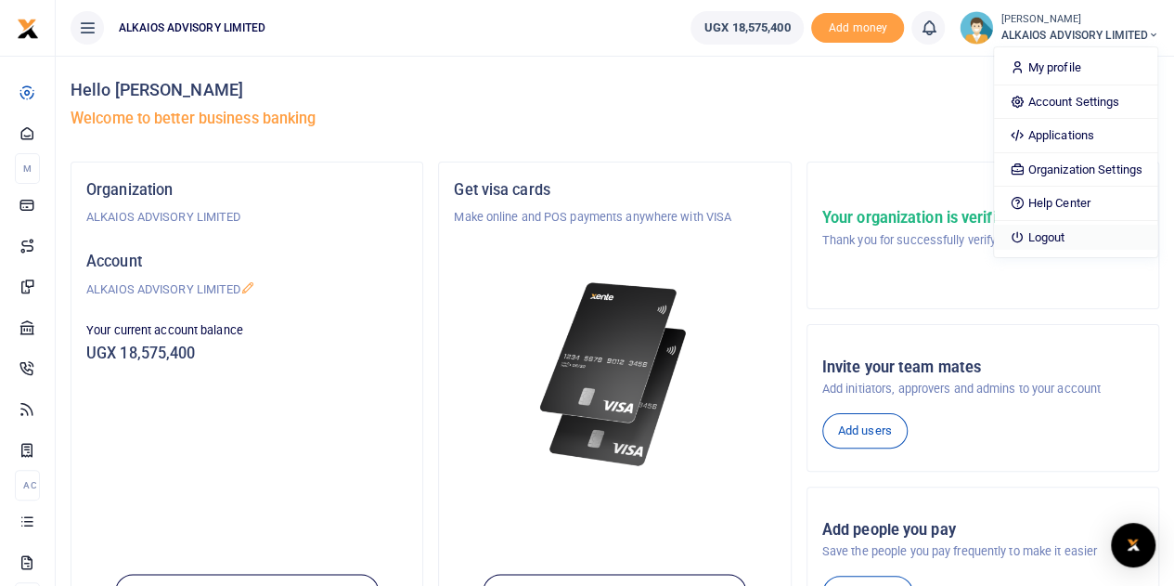
click at [1049, 229] on link "Logout" at bounding box center [1075, 238] width 162 height 26
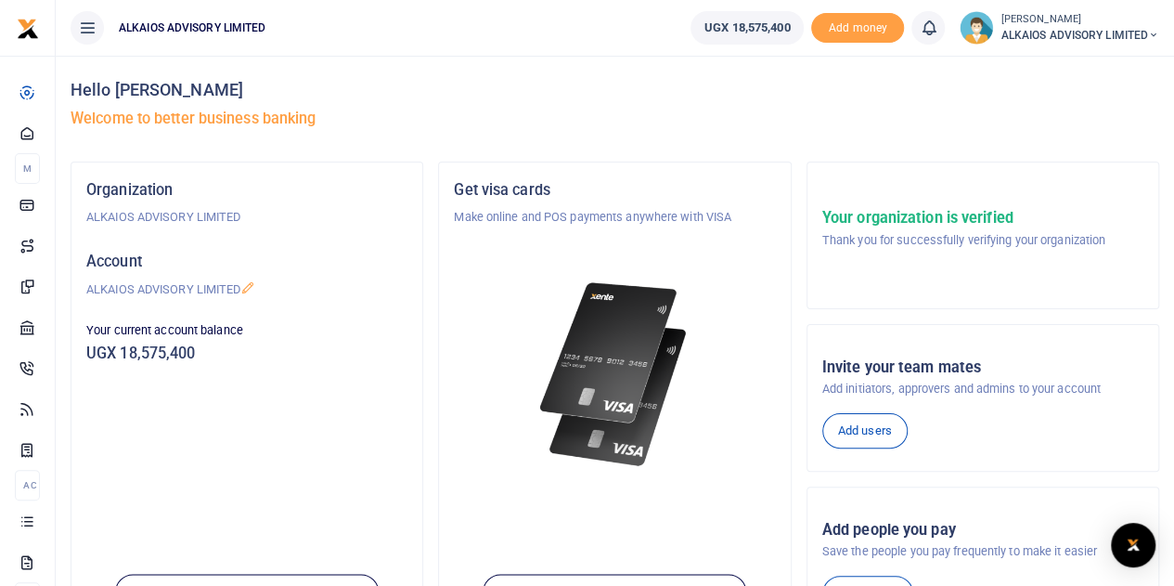
click at [1049, 25] on small "[PERSON_NAME]" at bounding box center [1079, 20] width 159 height 16
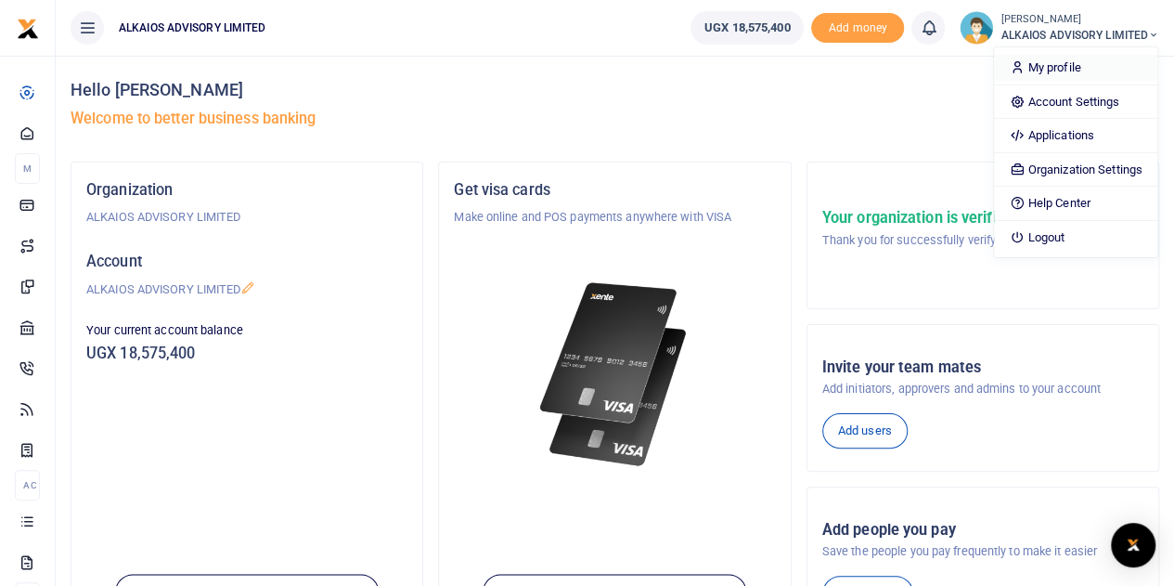
click at [1056, 69] on link "My profile" at bounding box center [1075, 68] width 162 height 26
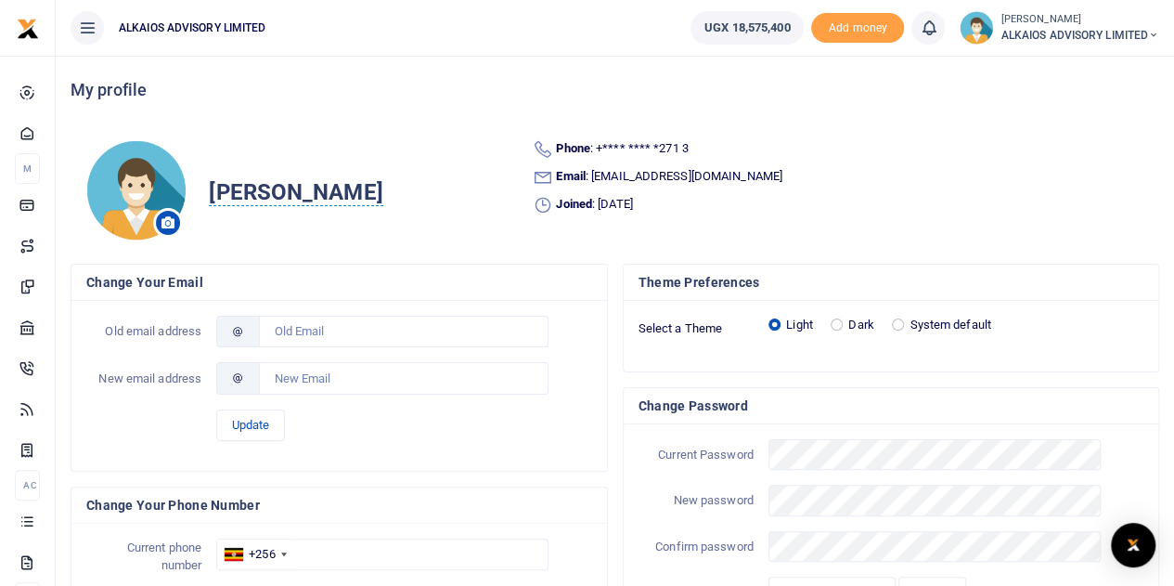
click at [1080, 38] on span "ALKAIOS ADVISORY LIMITED" at bounding box center [1079, 35] width 159 height 17
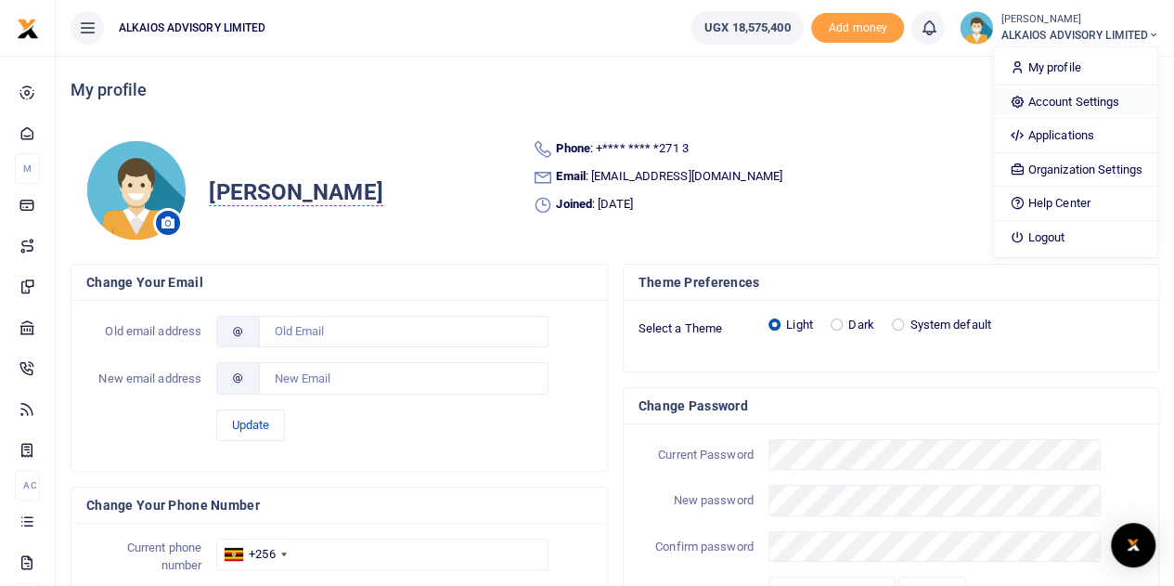
click at [1062, 99] on link "Account Settings" at bounding box center [1075, 102] width 162 height 26
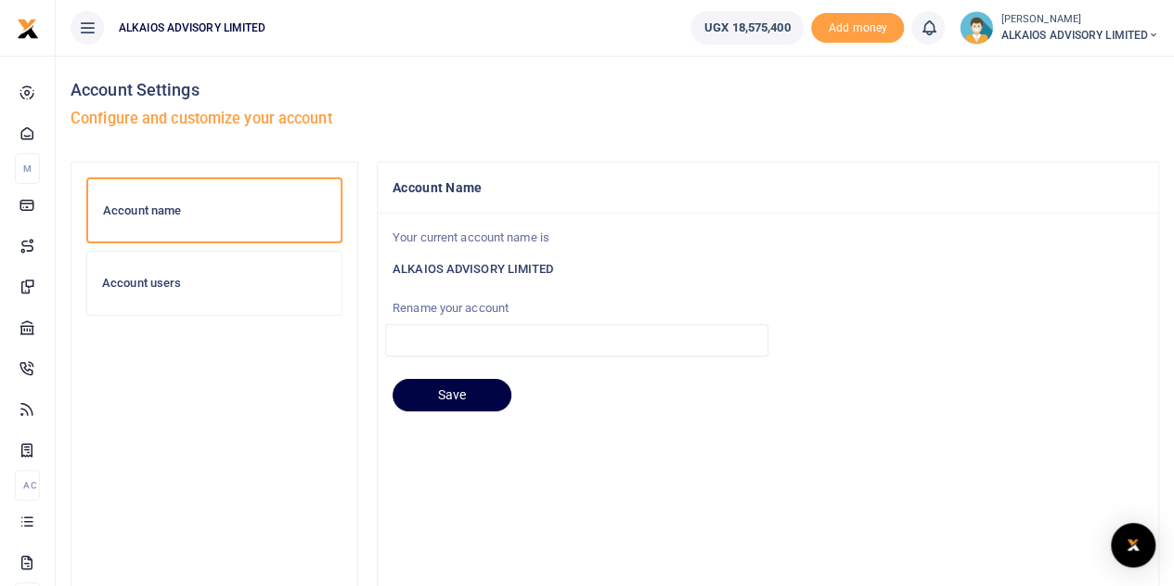
click at [177, 279] on h6 "Account users" at bounding box center [214, 283] width 225 height 15
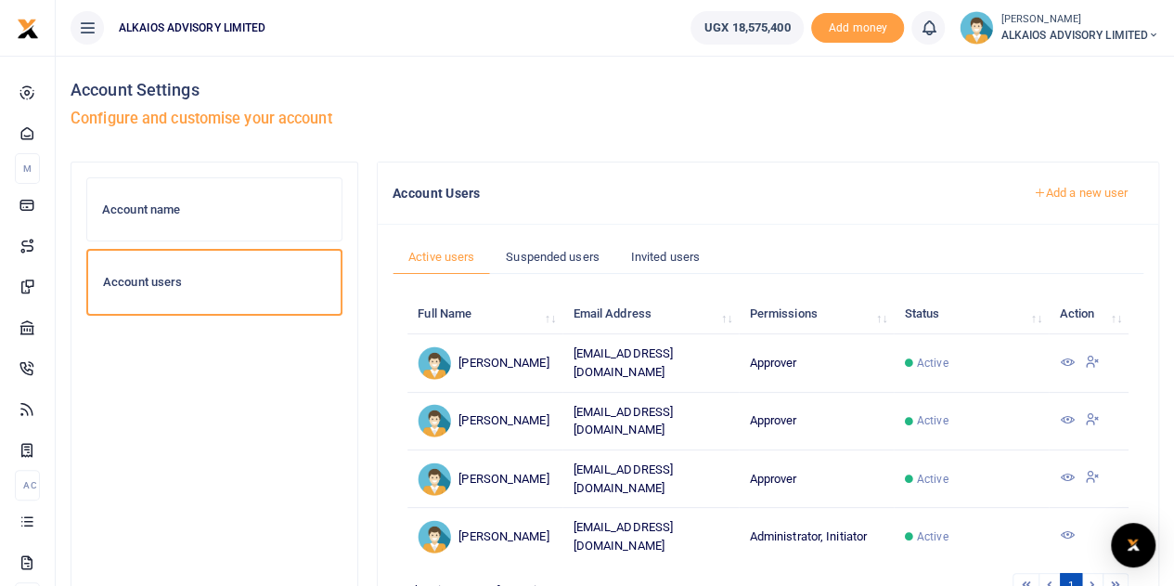
click at [1063, 470] on icon at bounding box center [1066, 477] width 15 height 15
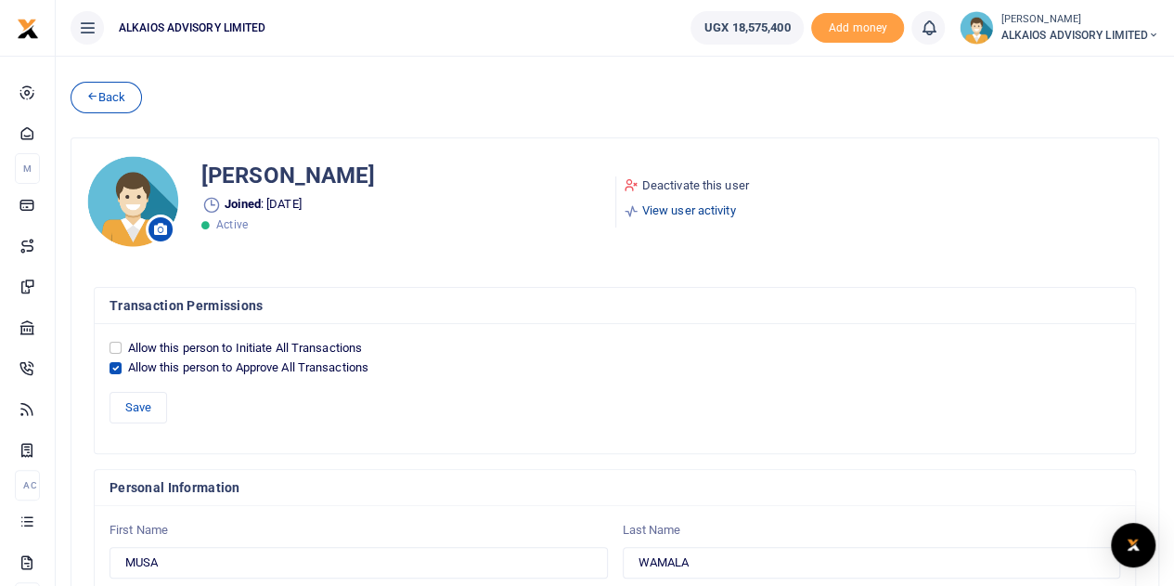
click at [708, 207] on link "View user activity" at bounding box center [686, 210] width 125 height 19
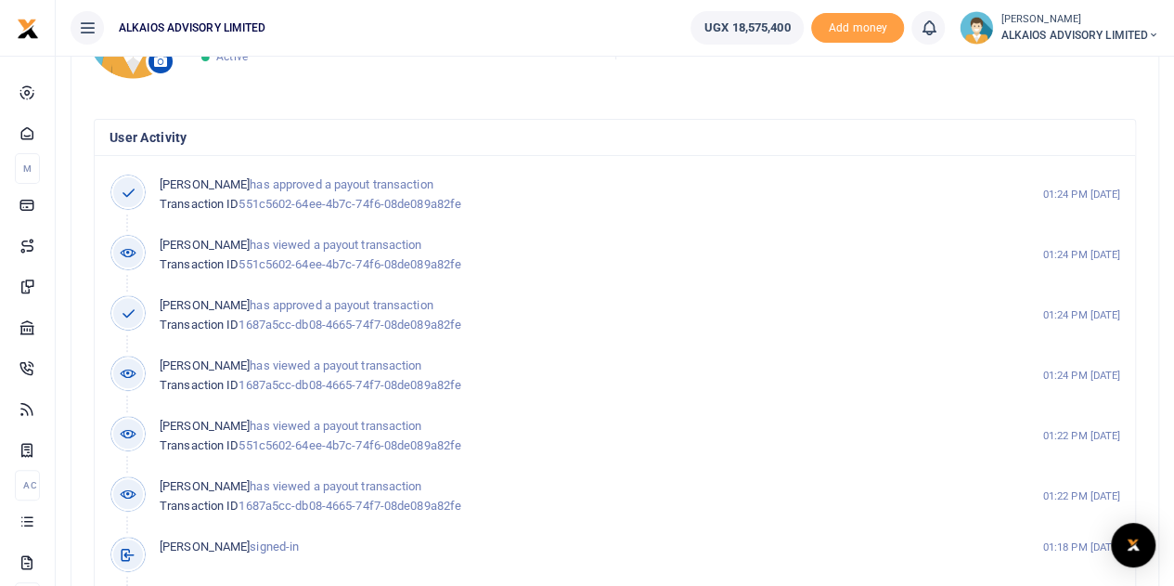
scroll to position [161, 0]
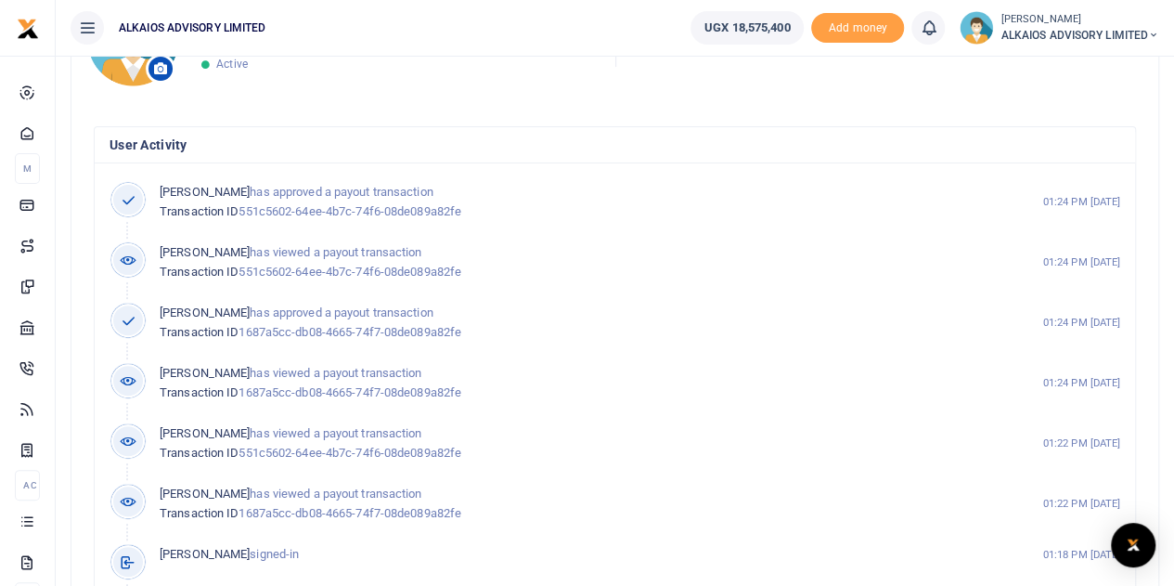
click at [1070, 29] on span "ALKAIOS ADVISORY LIMITED" at bounding box center [1079, 35] width 159 height 17
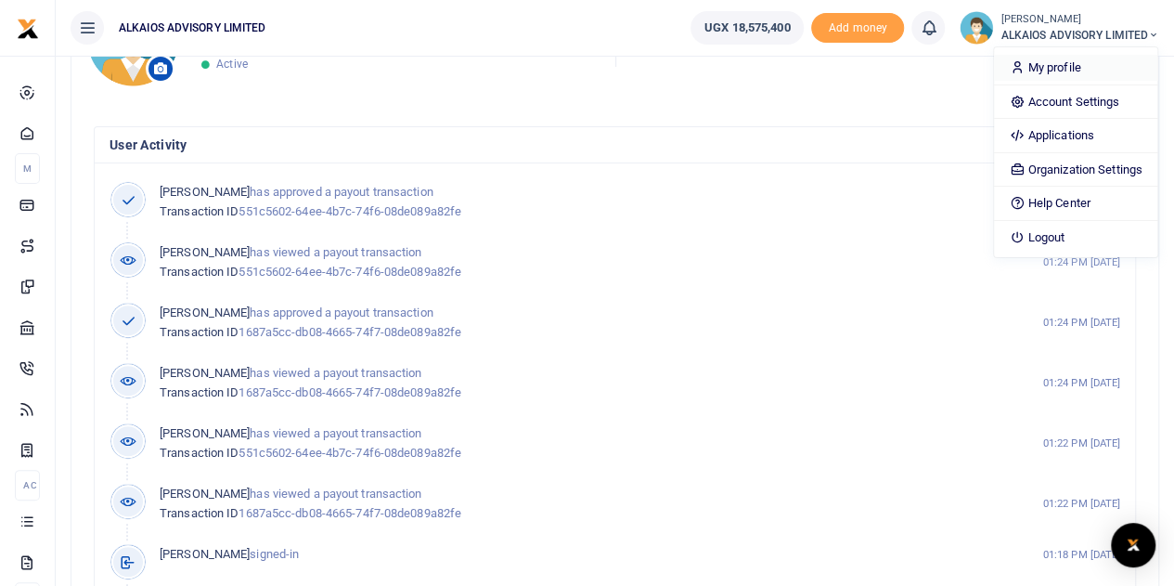
click at [1058, 79] on link "My profile" at bounding box center [1075, 68] width 162 height 26
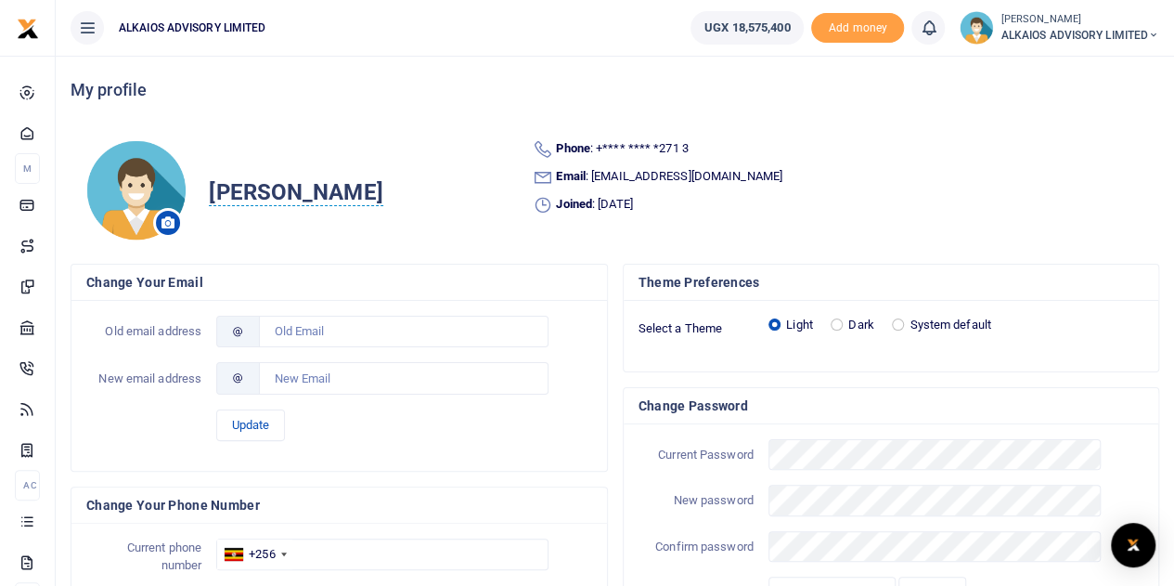
click at [1046, 22] on small "[PERSON_NAME]" at bounding box center [1079, 20] width 159 height 16
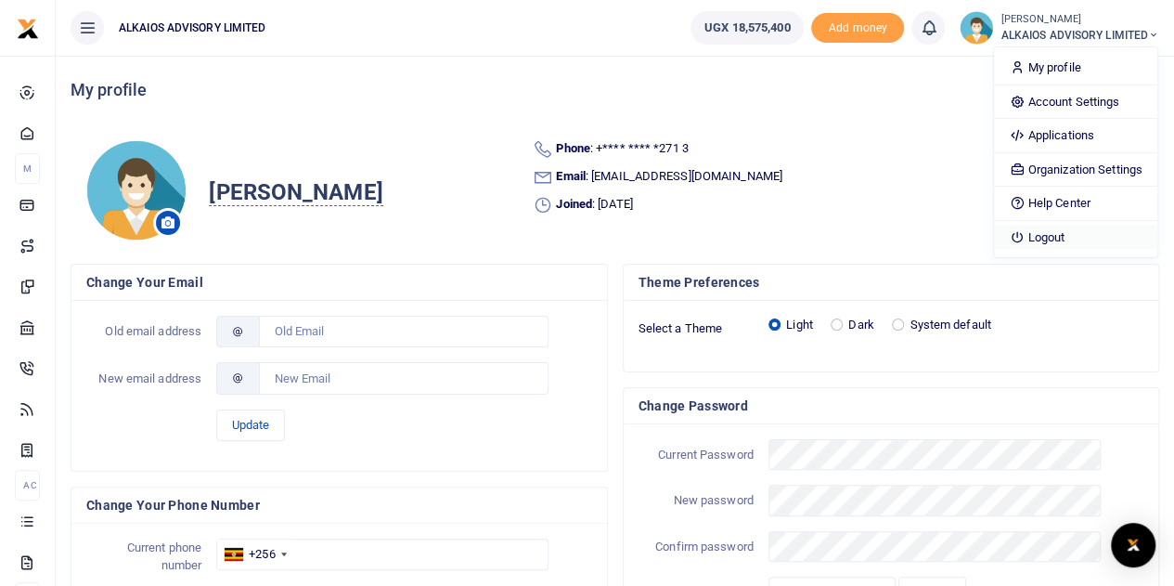
click at [1043, 233] on link "Logout" at bounding box center [1075, 238] width 162 height 26
